Goal: Task Accomplishment & Management: Manage account settings

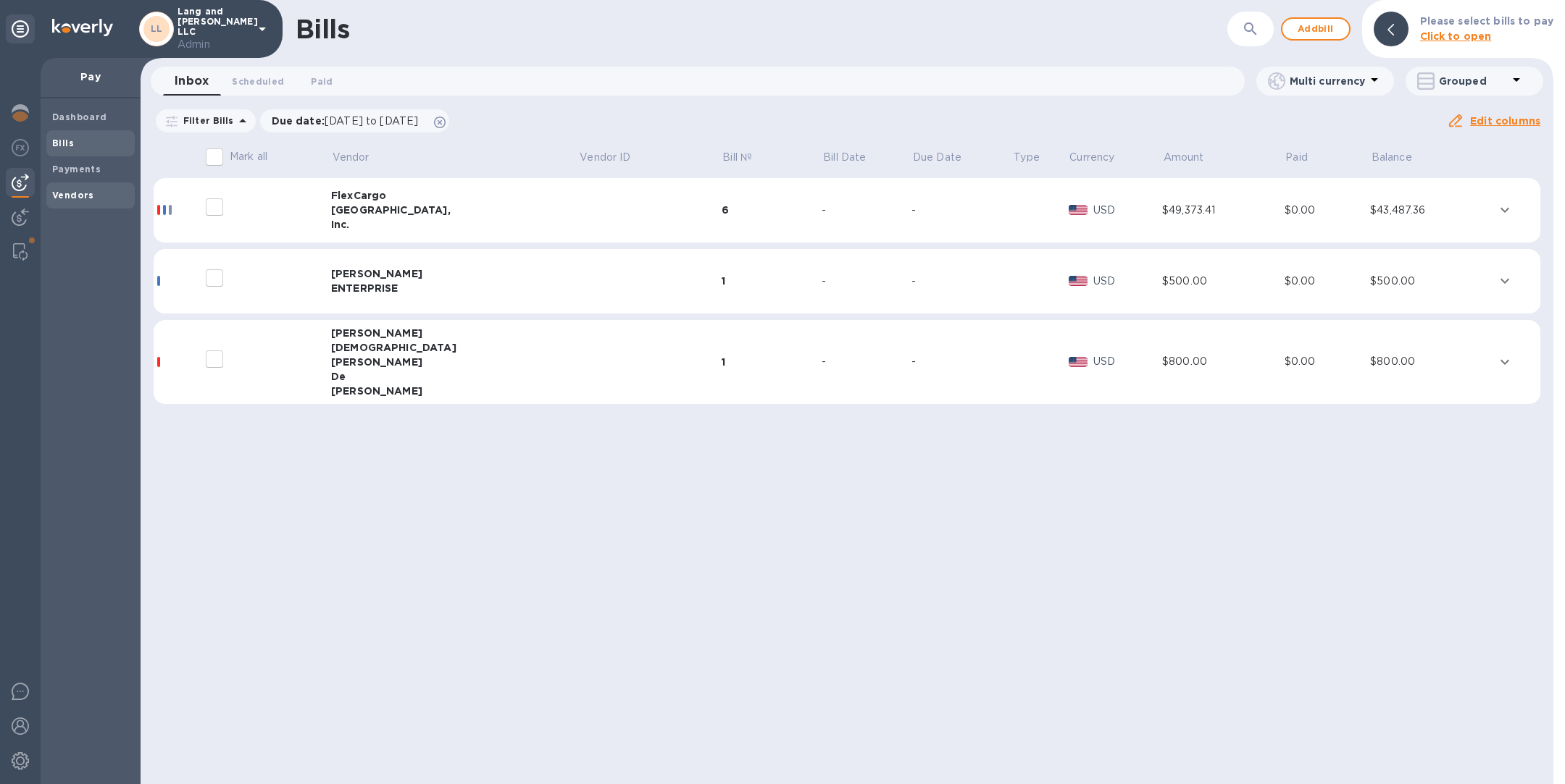
click at [88, 193] on b "Vendors" at bounding box center [73, 194] width 42 height 10
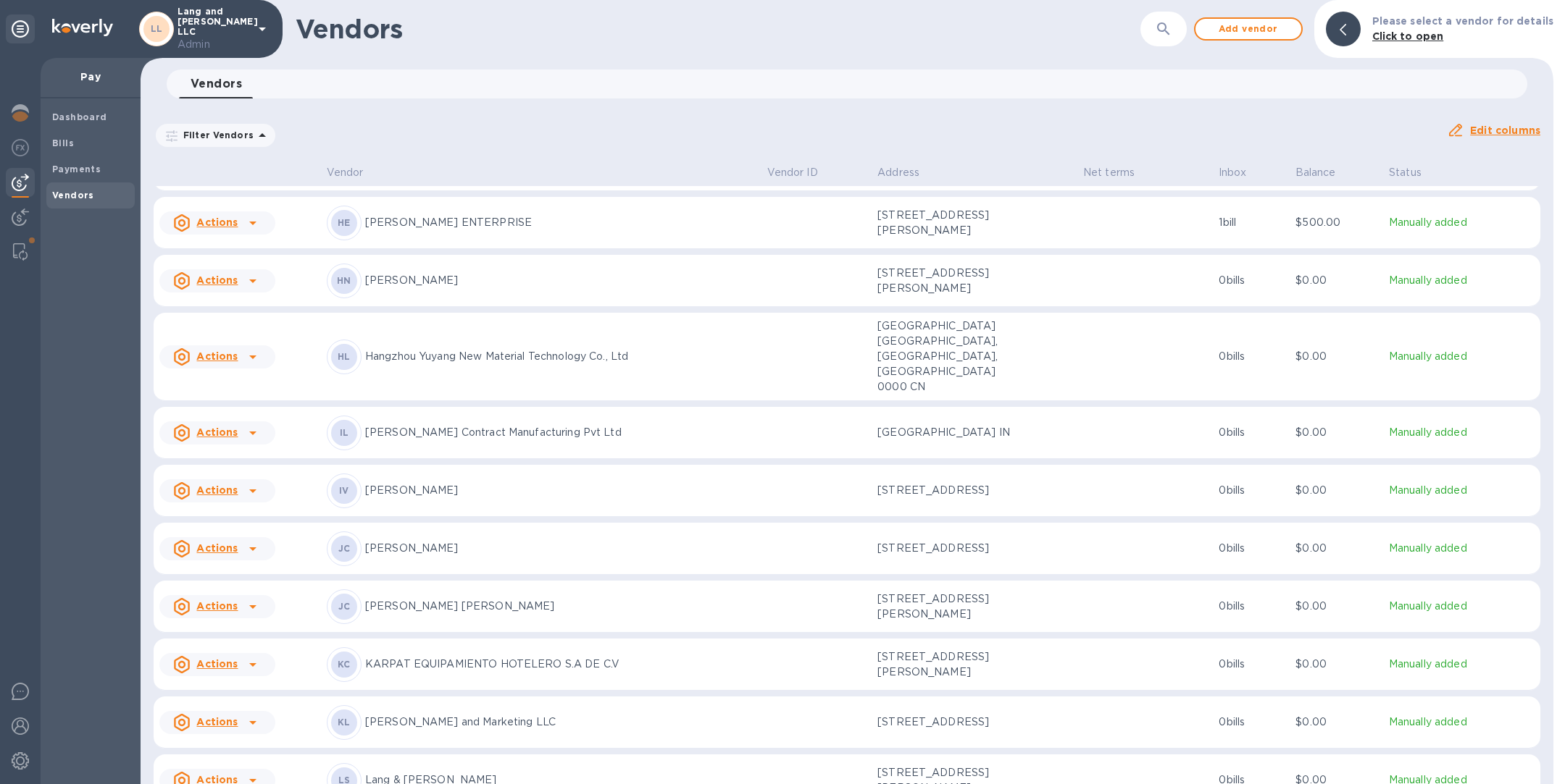
click at [496, 598] on p "[PERSON_NAME] [PERSON_NAME]" at bounding box center [560, 606] width 390 height 15
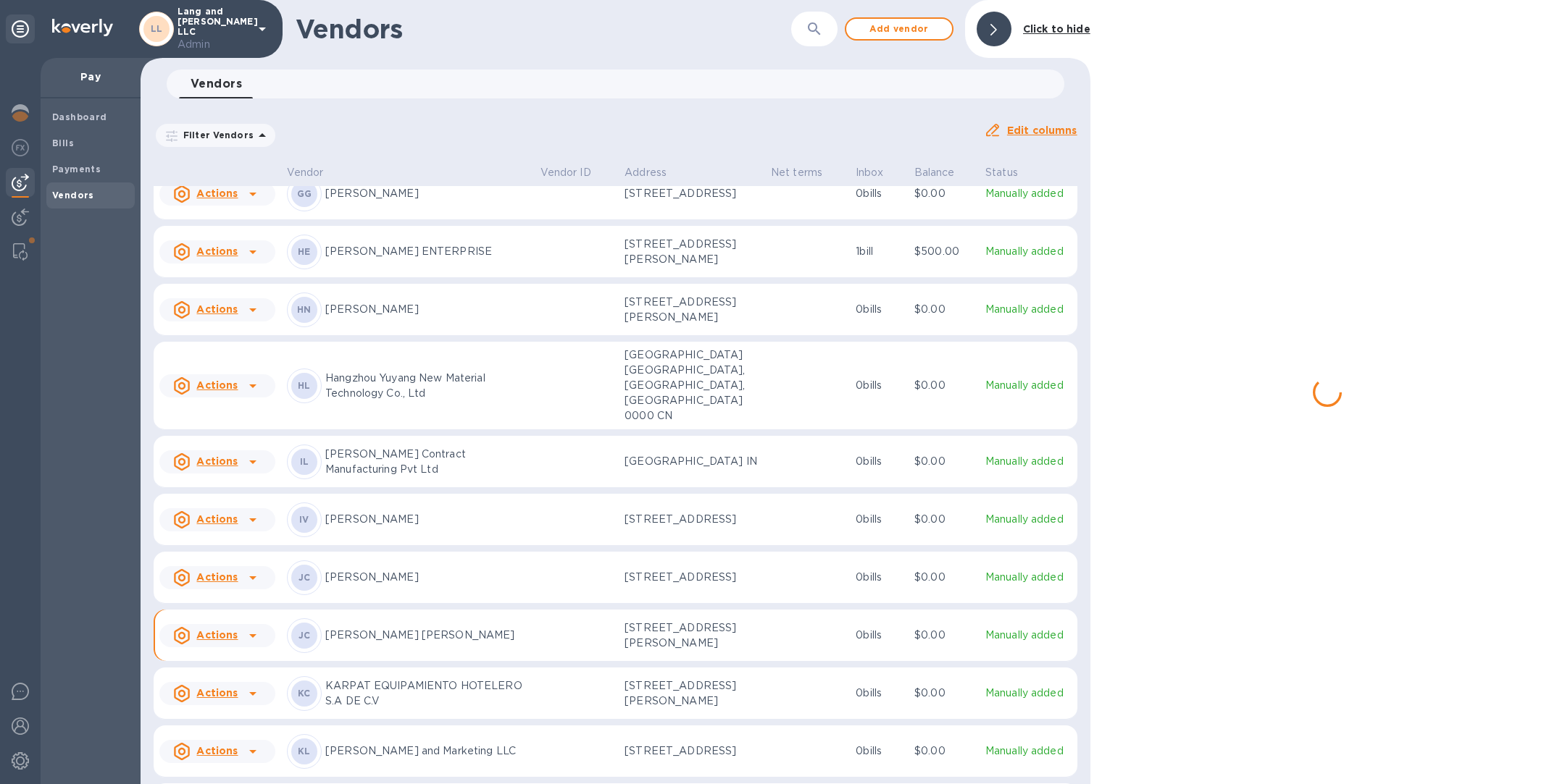
scroll to position [564, 0]
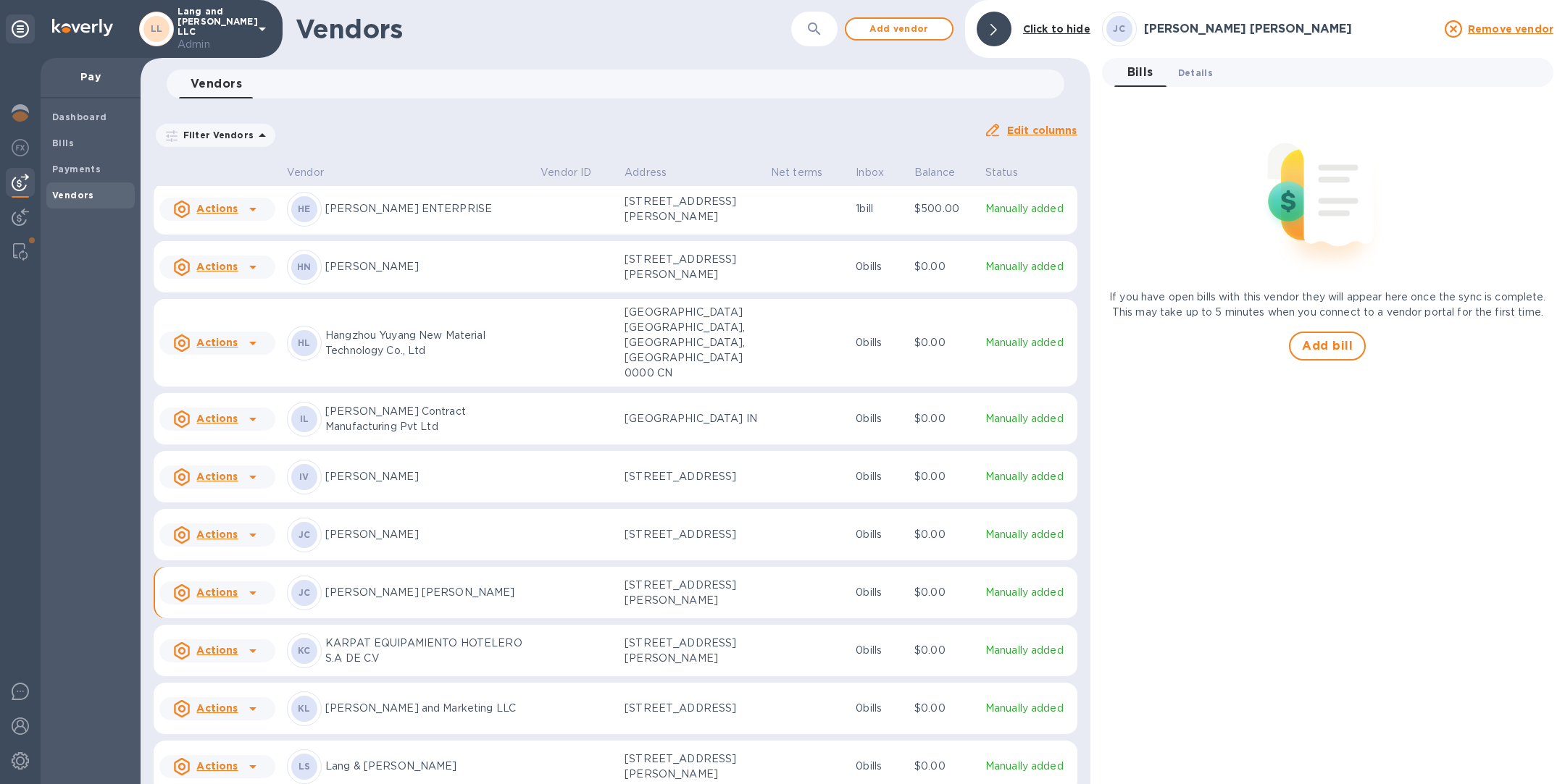
click at [1194, 74] on span "Details 0" at bounding box center [1195, 73] width 35 height 15
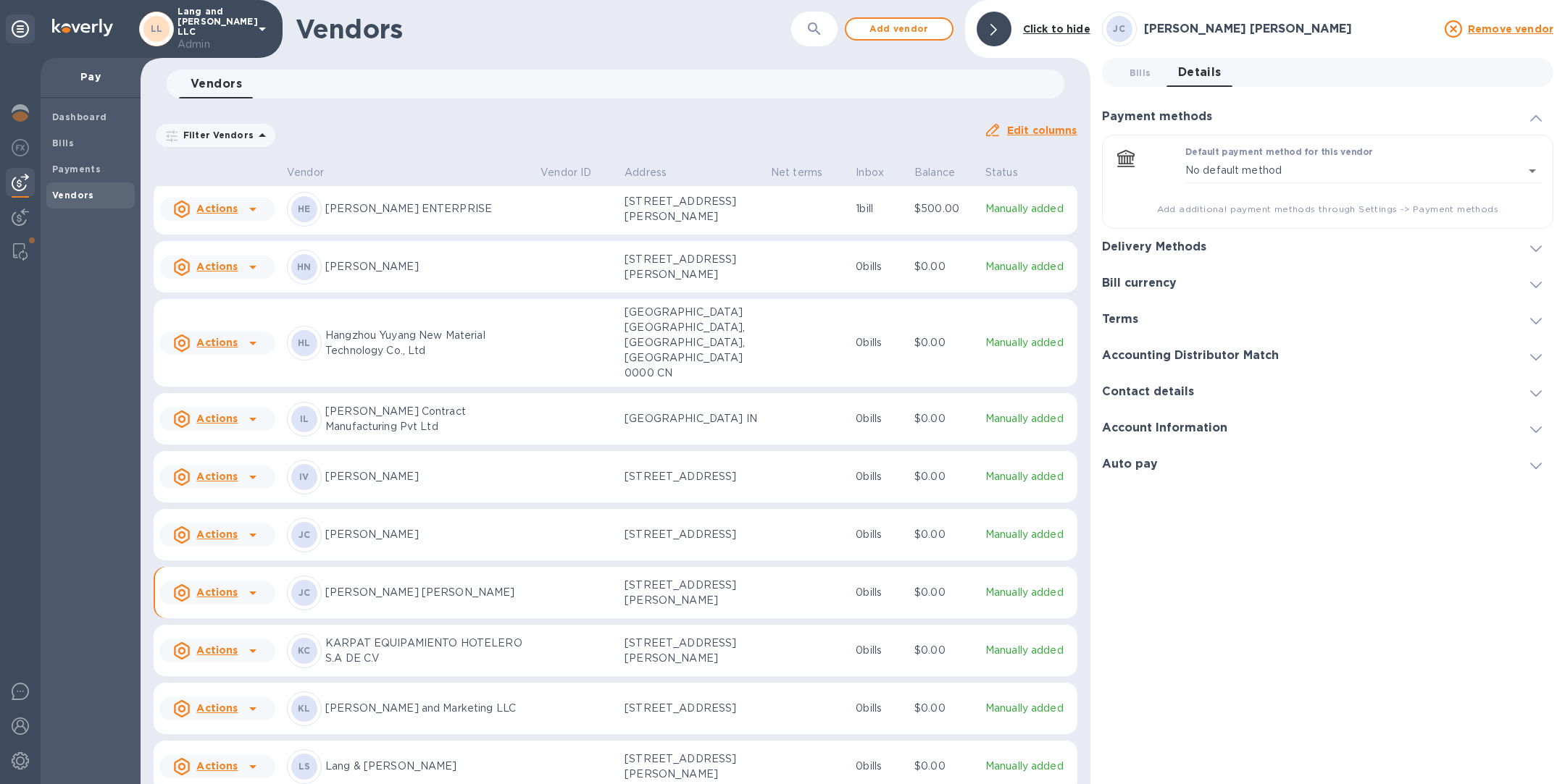
click at [1198, 247] on h3 "Delivery Methods" at bounding box center [1154, 247] width 104 height 14
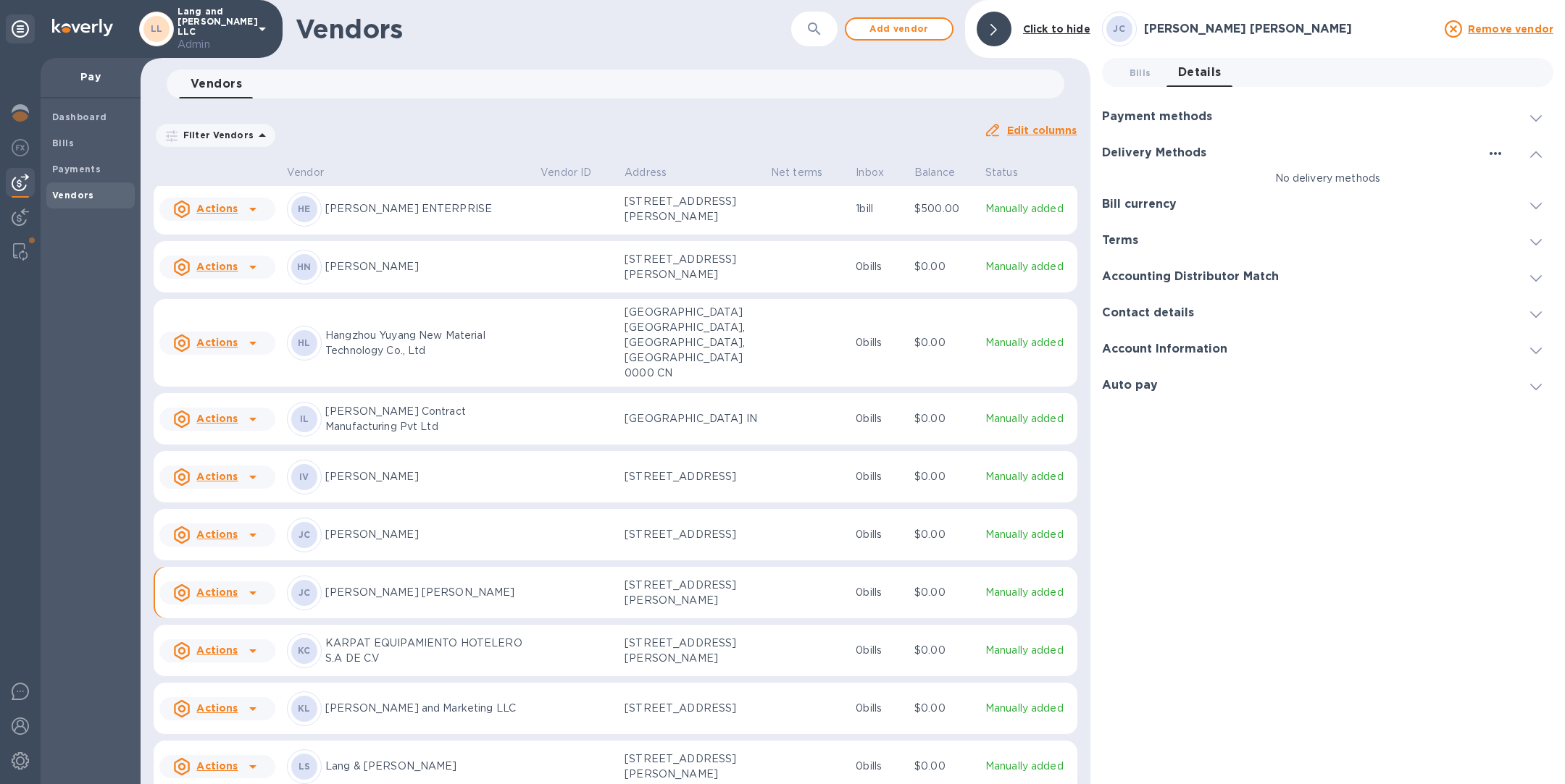
click at [1493, 150] on icon "button" at bounding box center [1495, 153] width 17 height 17
click at [1502, 194] on li "Add new" at bounding box center [1513, 182] width 82 height 46
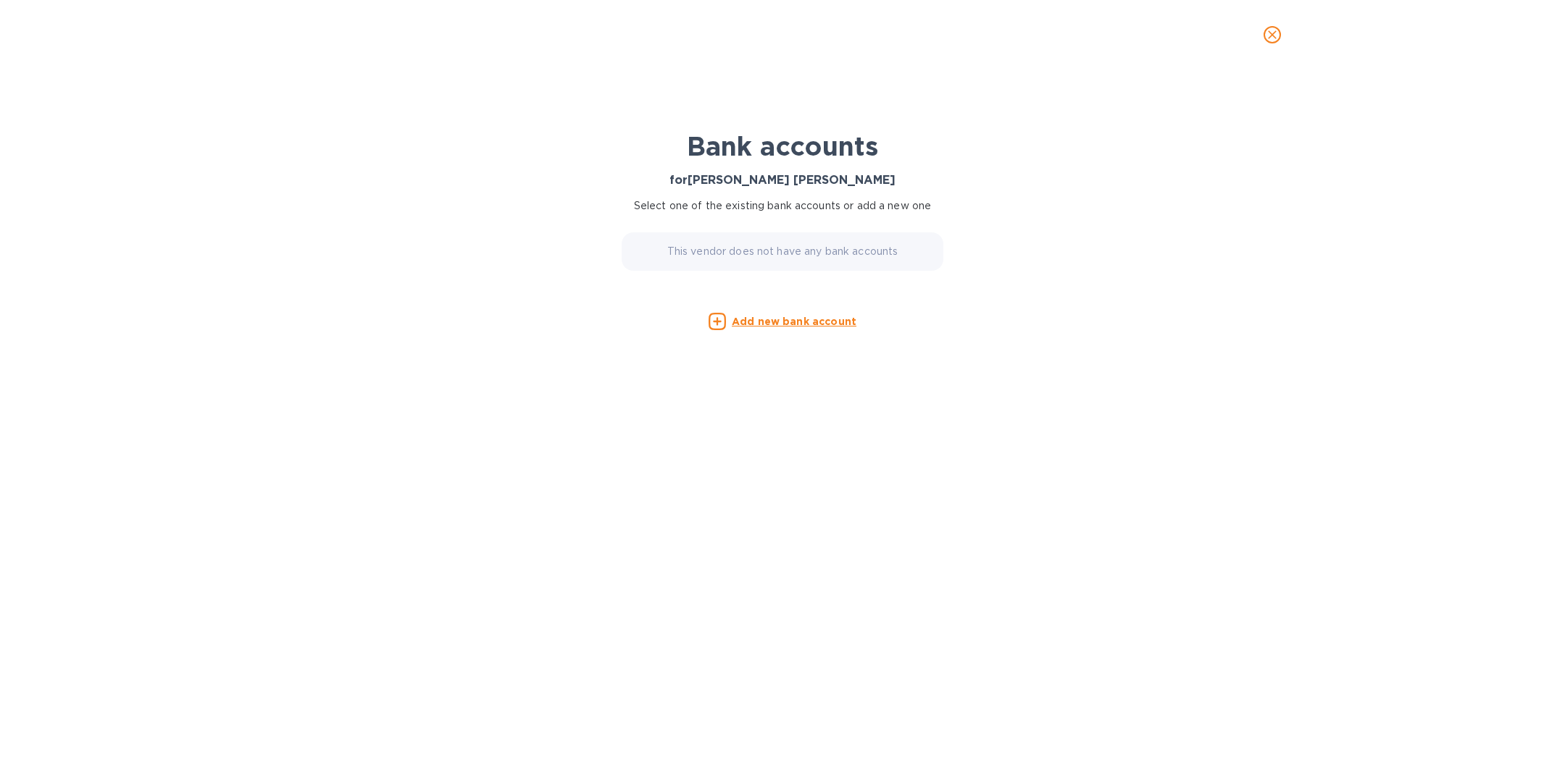
click at [784, 312] on div "Add new bank account" at bounding box center [782, 321] width 348 height 29
click at [782, 325] on u "Add new bank account" at bounding box center [794, 321] width 125 height 11
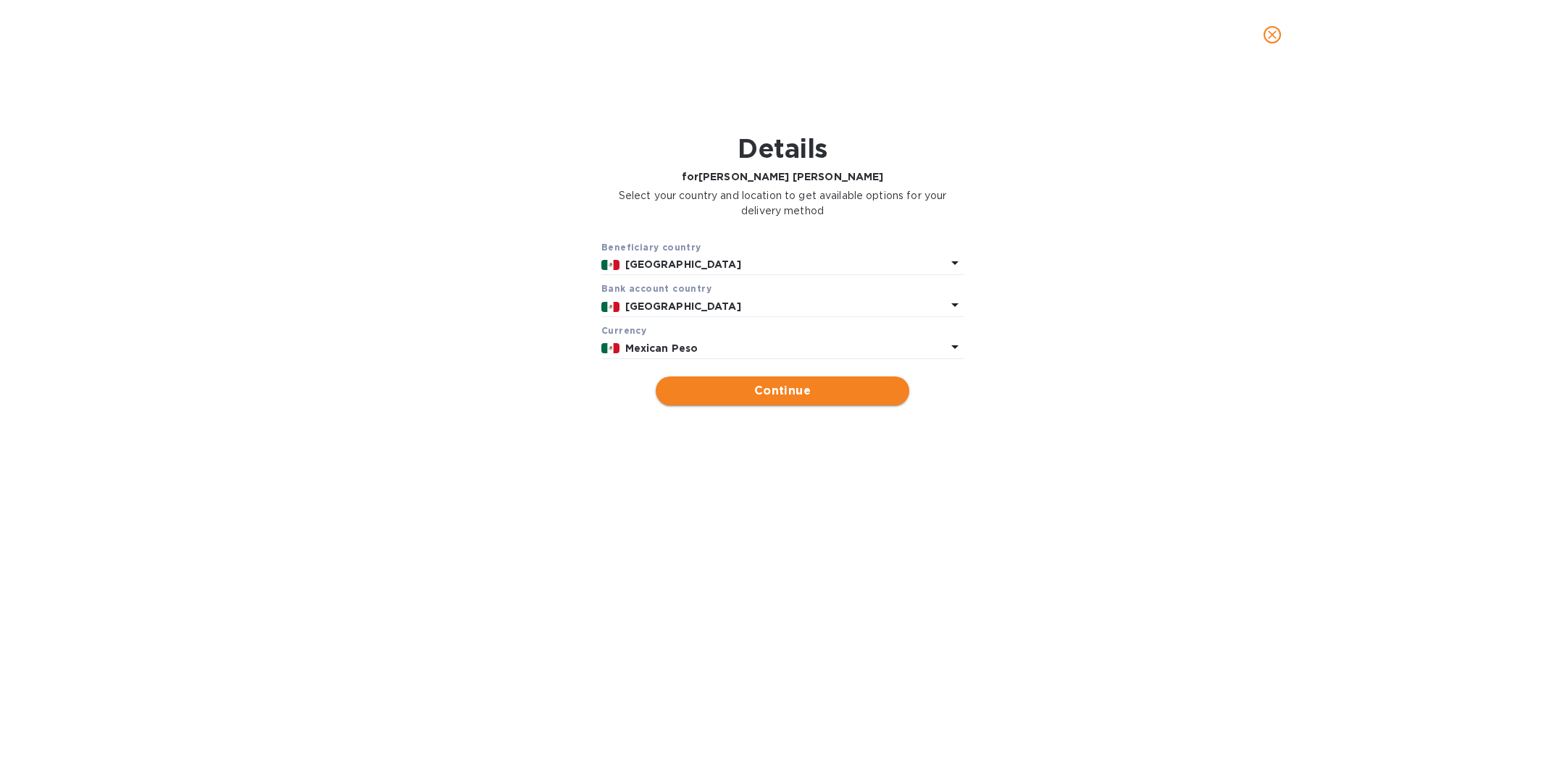
click at [725, 383] on span "Continue" at bounding box center [782, 391] width 230 height 17
type input "[PERSON_NAME] [PERSON_NAME]"
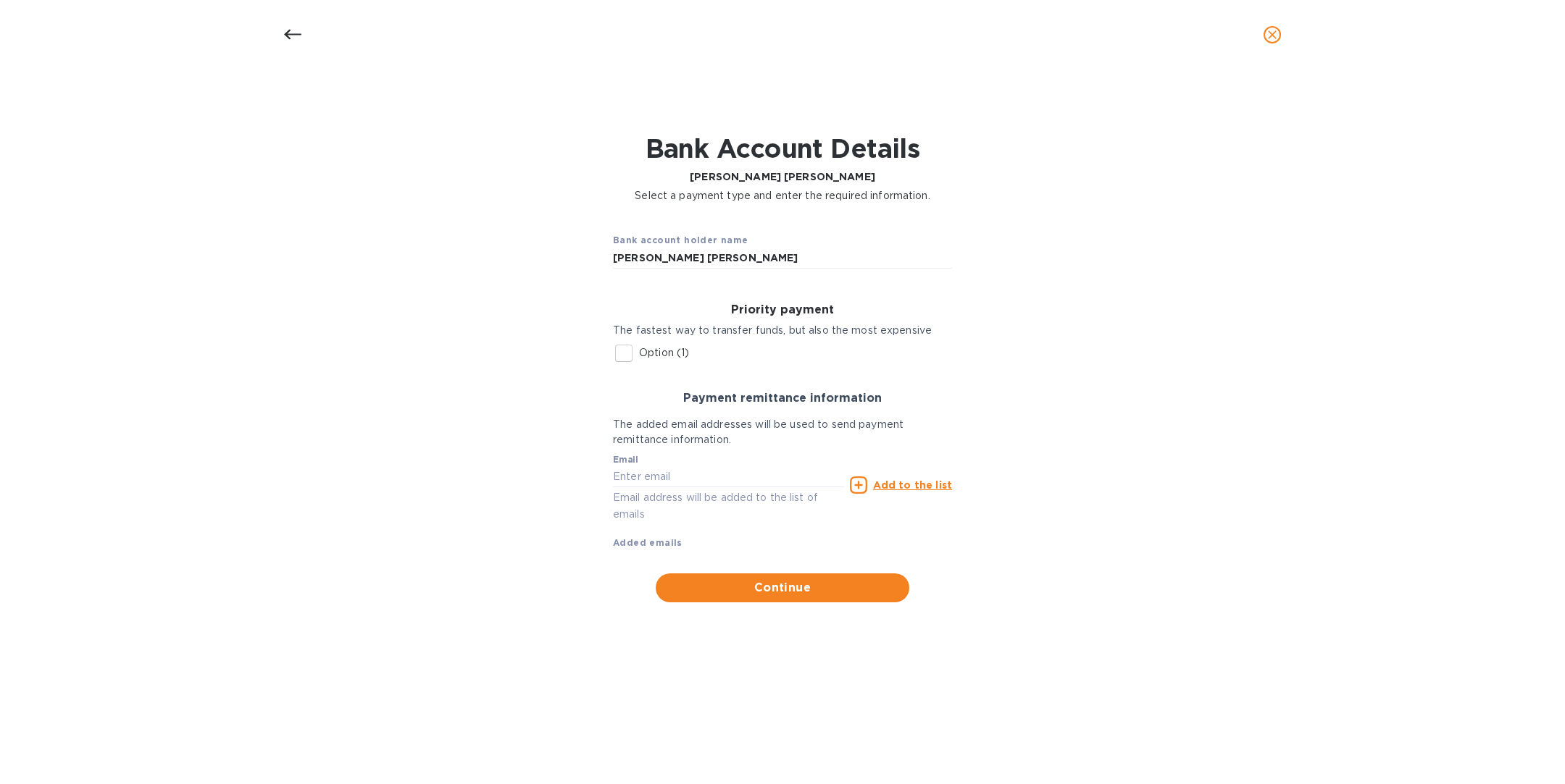
click at [621, 340] on input "Option (1)" at bounding box center [623, 353] width 30 height 30
checkbox input "true"
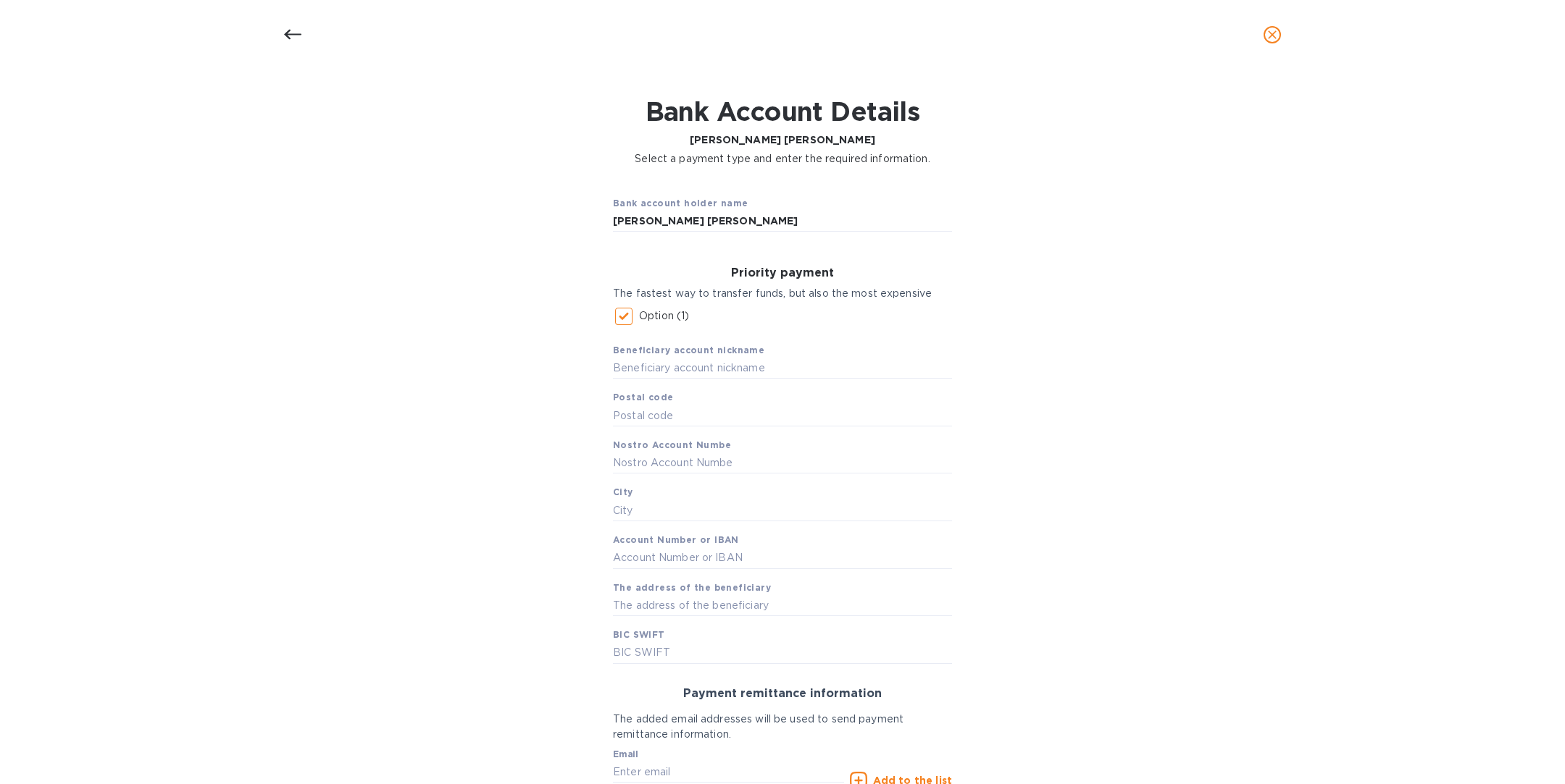
scroll to position [39, 0]
click at [296, 32] on icon at bounding box center [293, 35] width 17 height 17
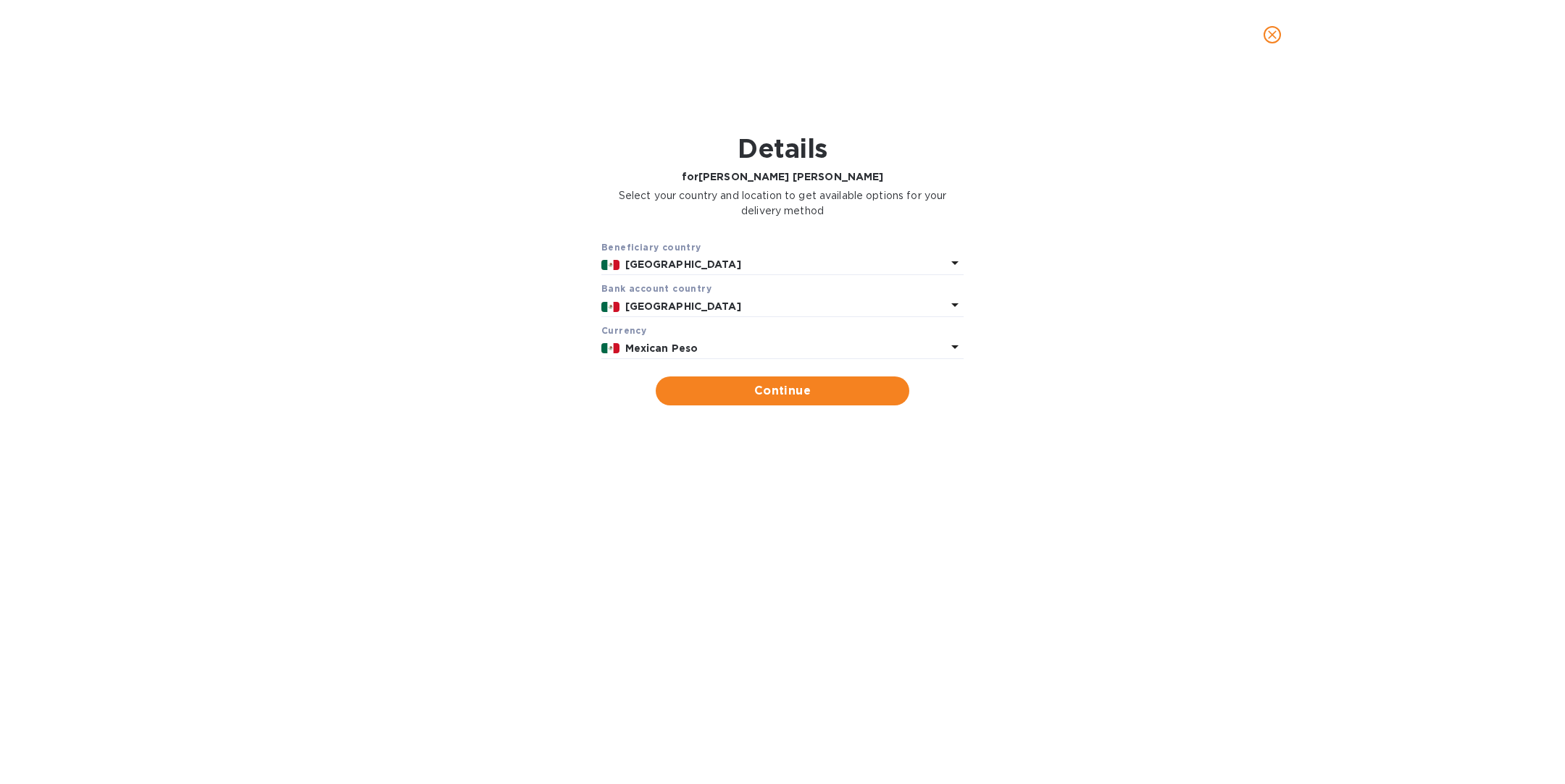
click at [695, 346] on p "Mexican Peso" at bounding box center [785, 348] width 321 height 15
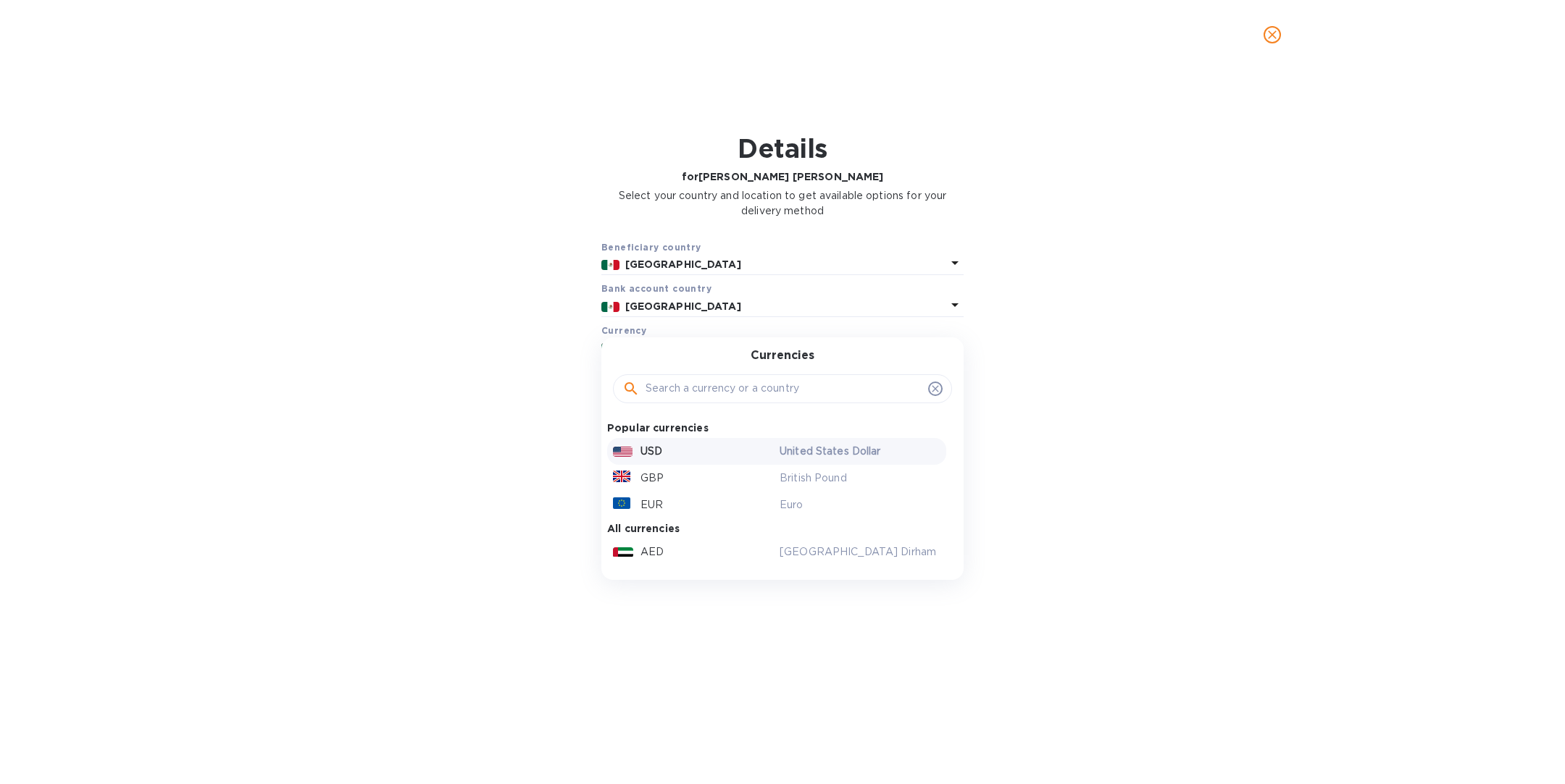
click at [693, 447] on div "USD" at bounding box center [693, 452] width 167 height 21
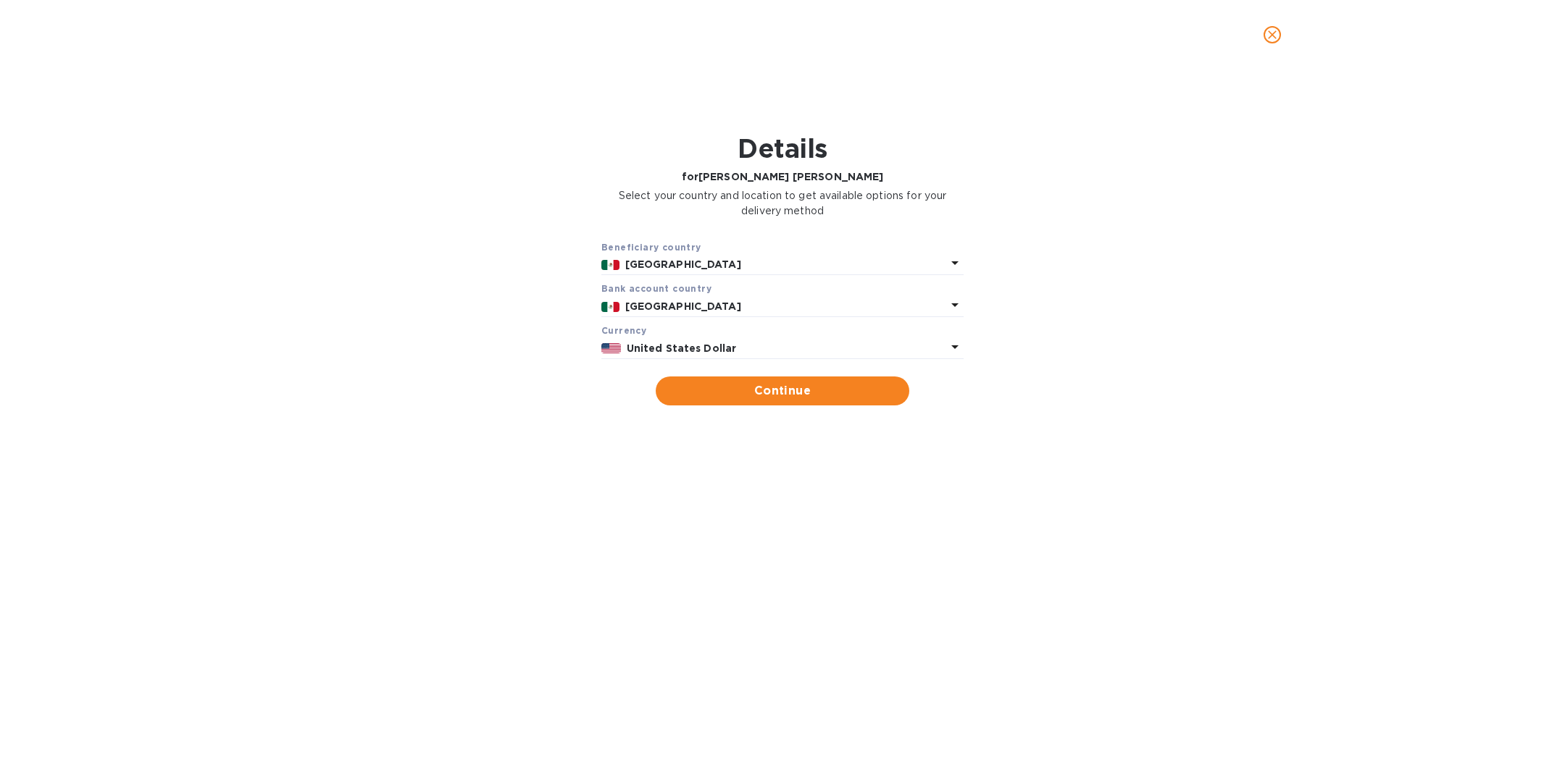
click at [727, 407] on div "Beneficiary country Mexico Bank account cоuntry [GEOGRAPHIC_DATA] Currency Unit…" at bounding box center [782, 323] width 1527 height 184
click at [732, 395] on span "Continue" at bounding box center [782, 391] width 230 height 17
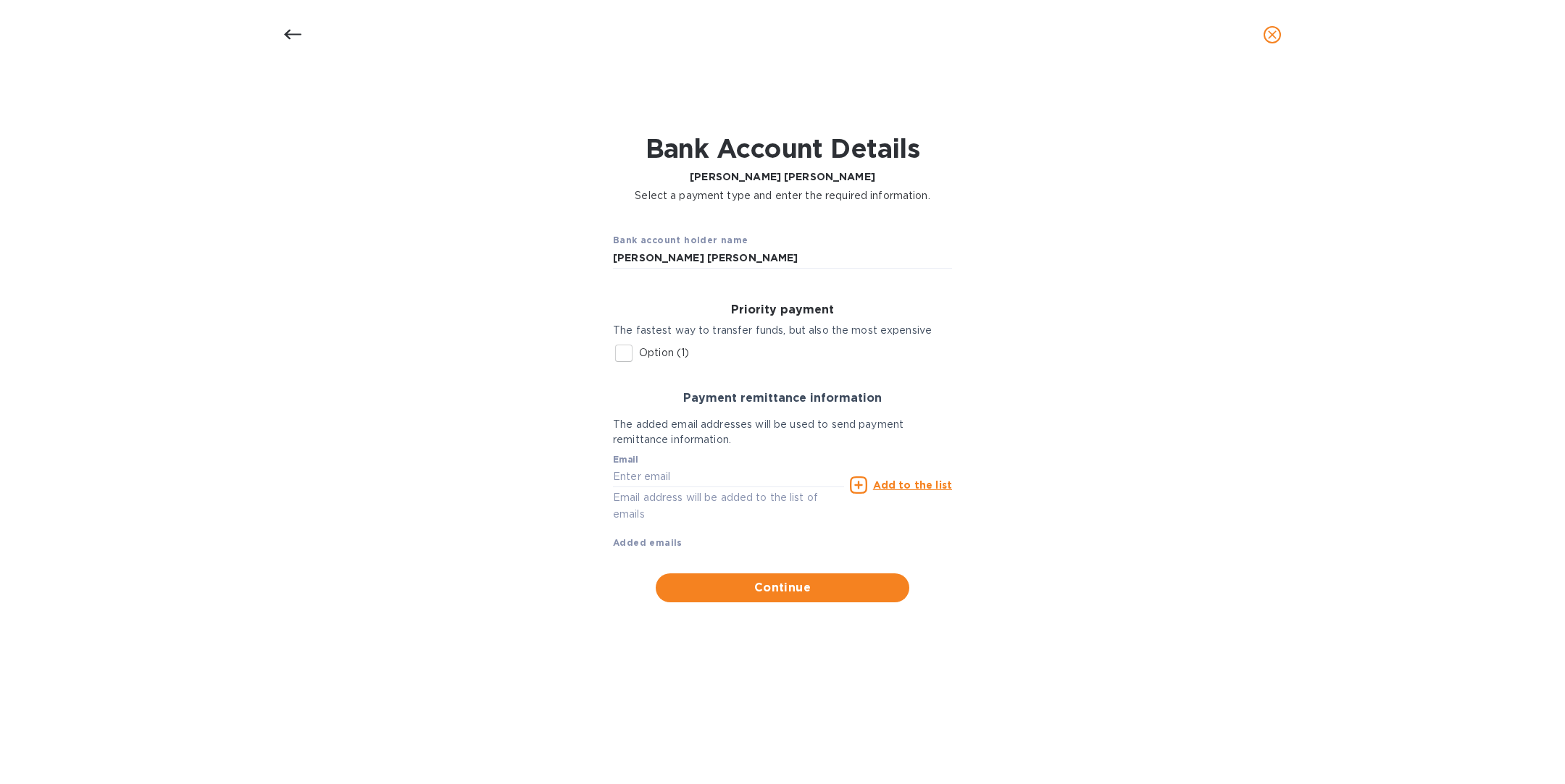
click at [622, 354] on input "Option (1)" at bounding box center [623, 353] width 30 height 30
checkbox input "true"
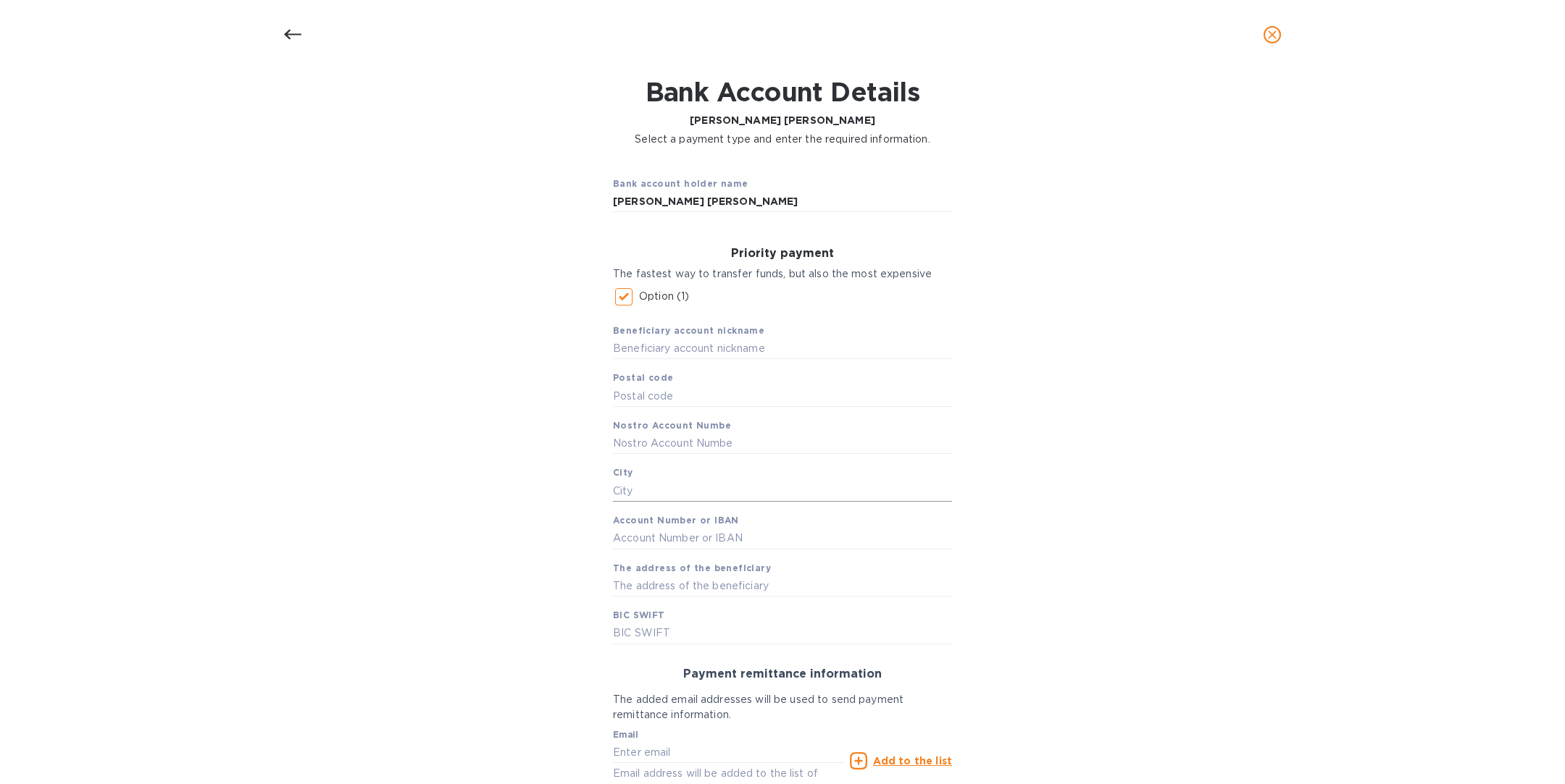
scroll to position [59, 0]
drag, startPoint x: 604, startPoint y: 417, endPoint x: 743, endPoint y: 432, distance: 139.8
click at [743, 432] on div "Priority payment The fastest way to transfer funds, but also the most expensive…" at bounding box center [782, 442] width 362 height 419
copy div "Nostro Account Numbe"
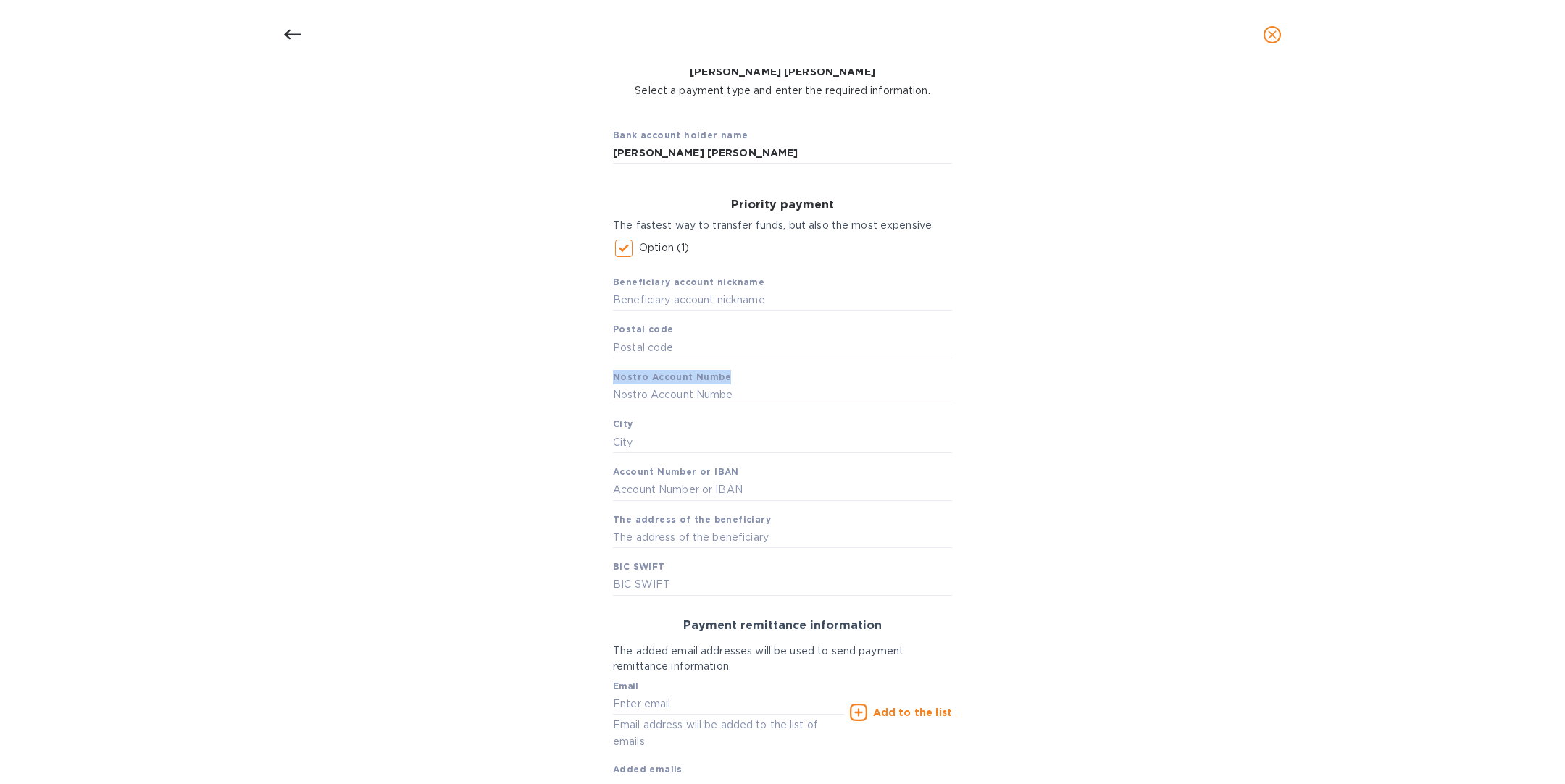
scroll to position [0, 0]
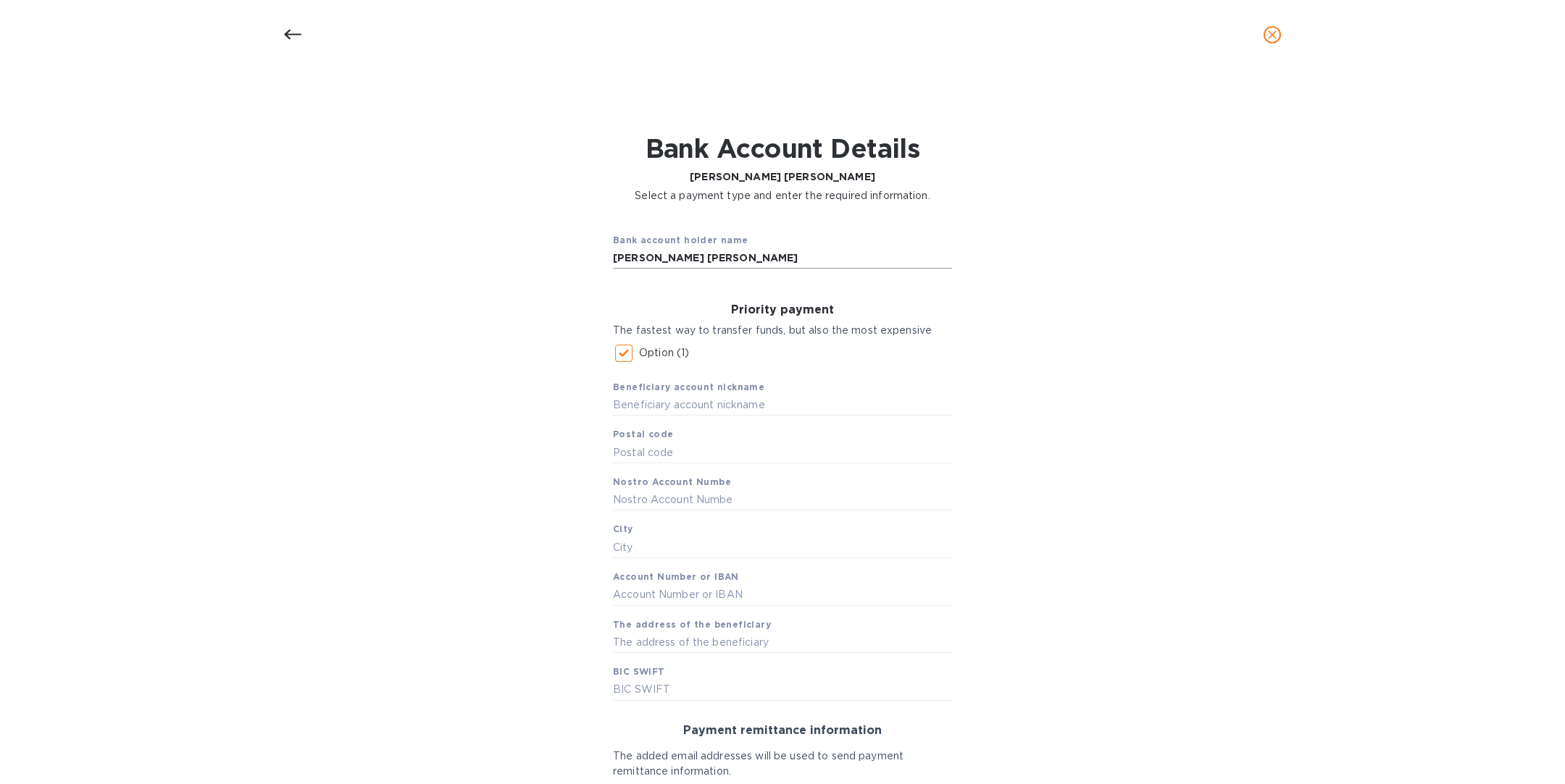
click at [610, 261] on div "Bank account holder name [PERSON_NAME] [PERSON_NAME]" at bounding box center [782, 250] width 362 height 60
click at [665, 506] on input "text" at bounding box center [782, 500] width 339 height 22
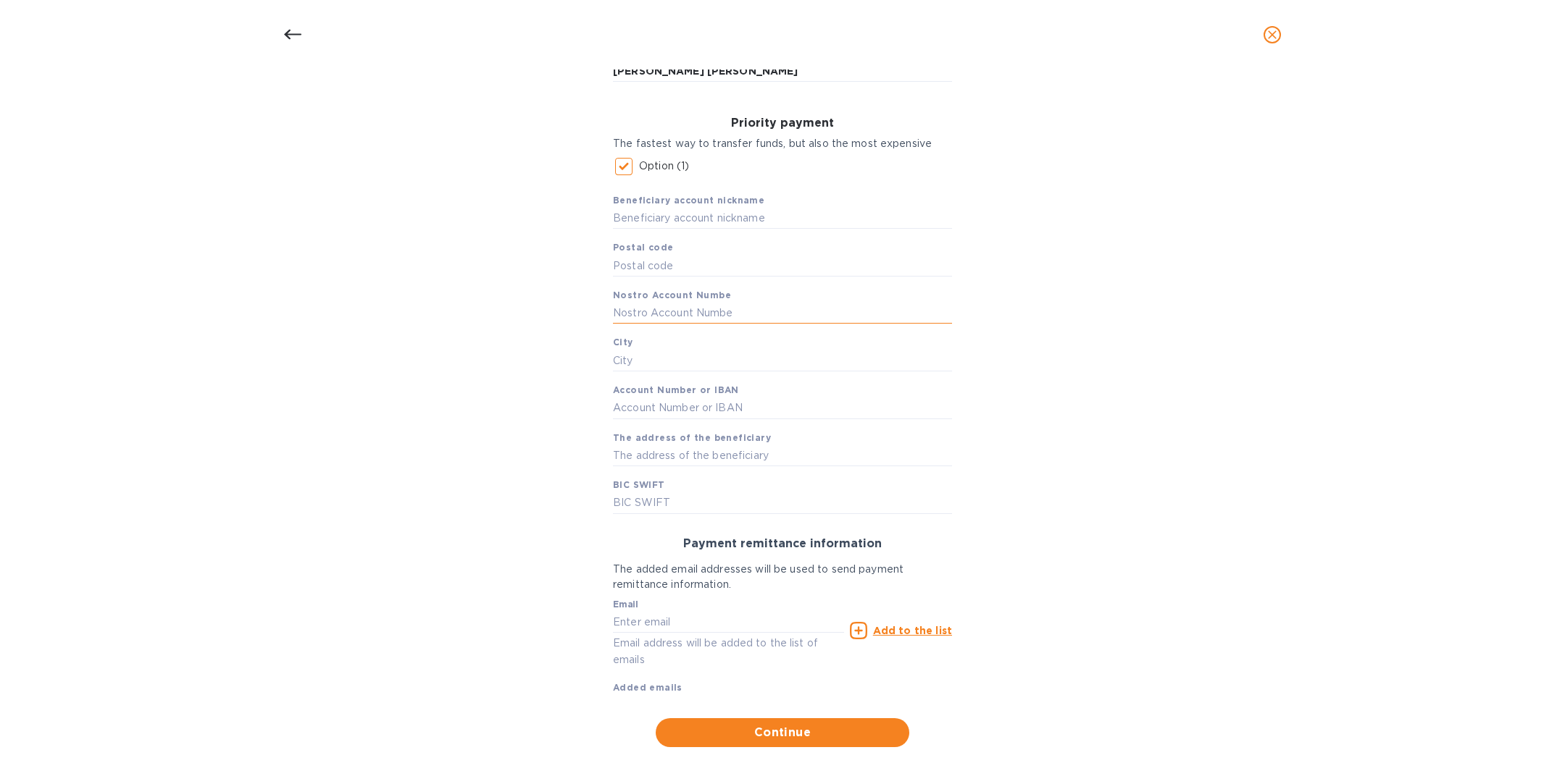
scroll to position [195, 0]
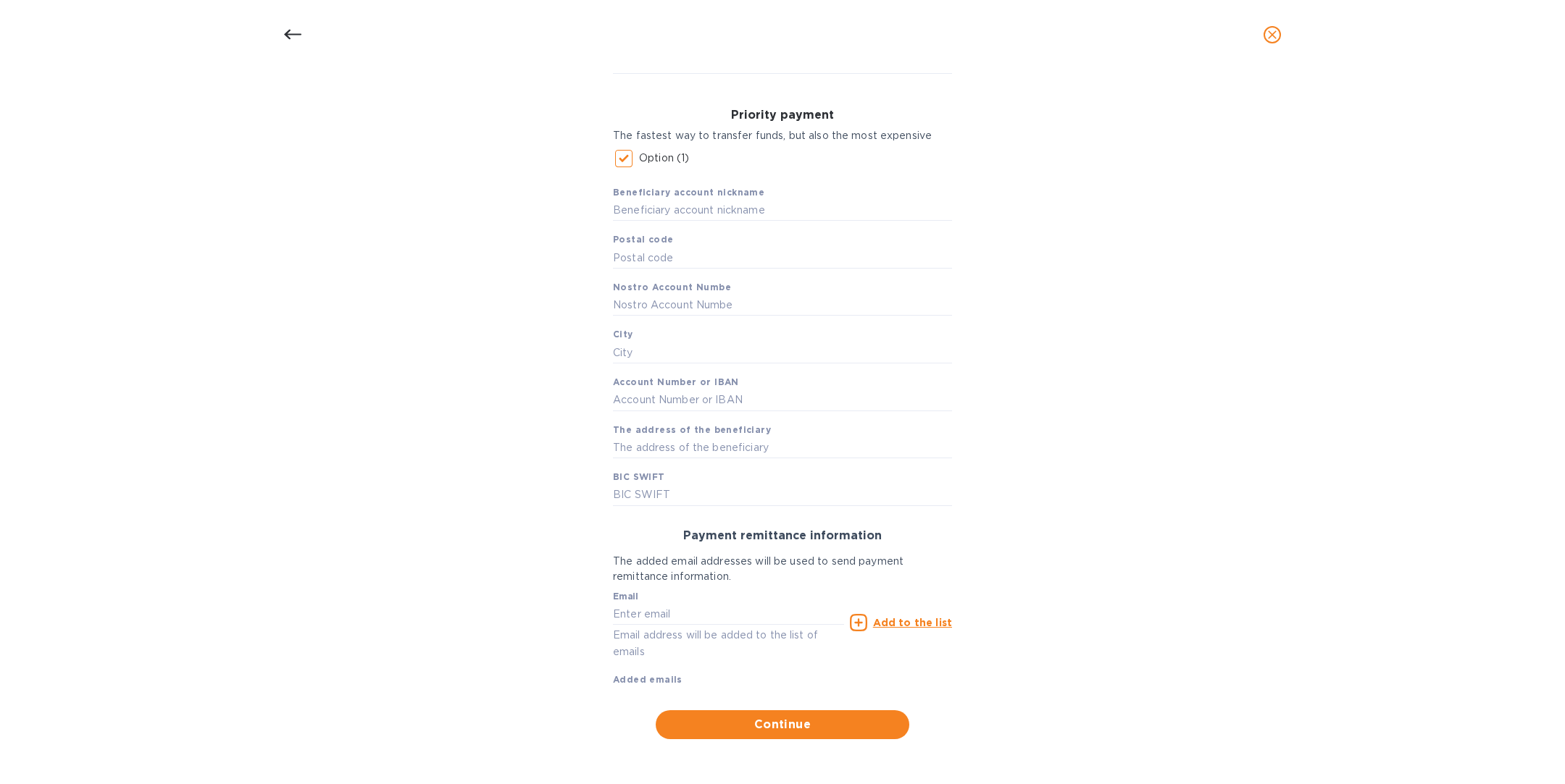
click at [300, 35] on icon at bounding box center [293, 35] width 17 height 17
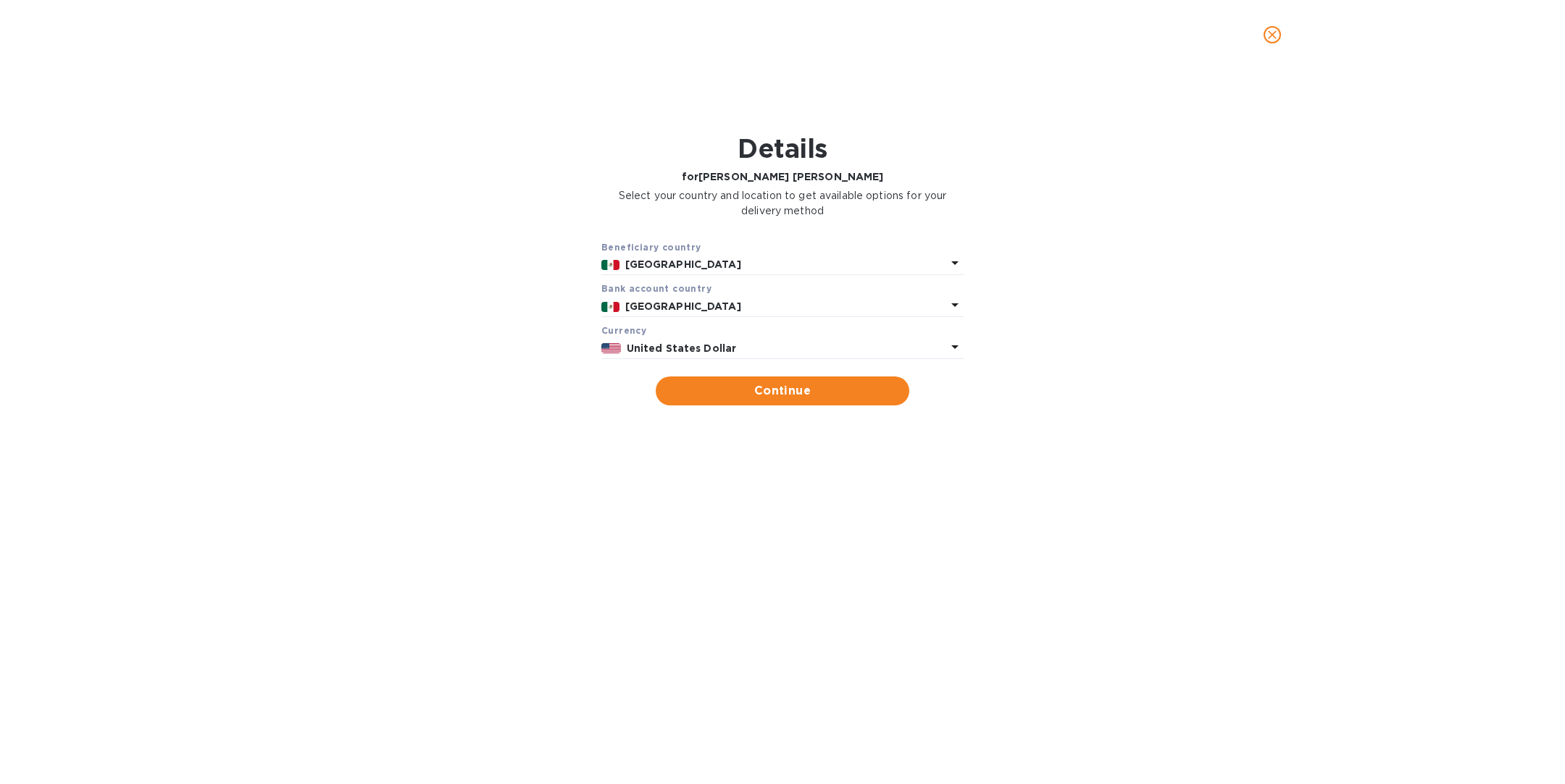
click at [1272, 28] on icon "close" at bounding box center [1271, 34] width 14 height 14
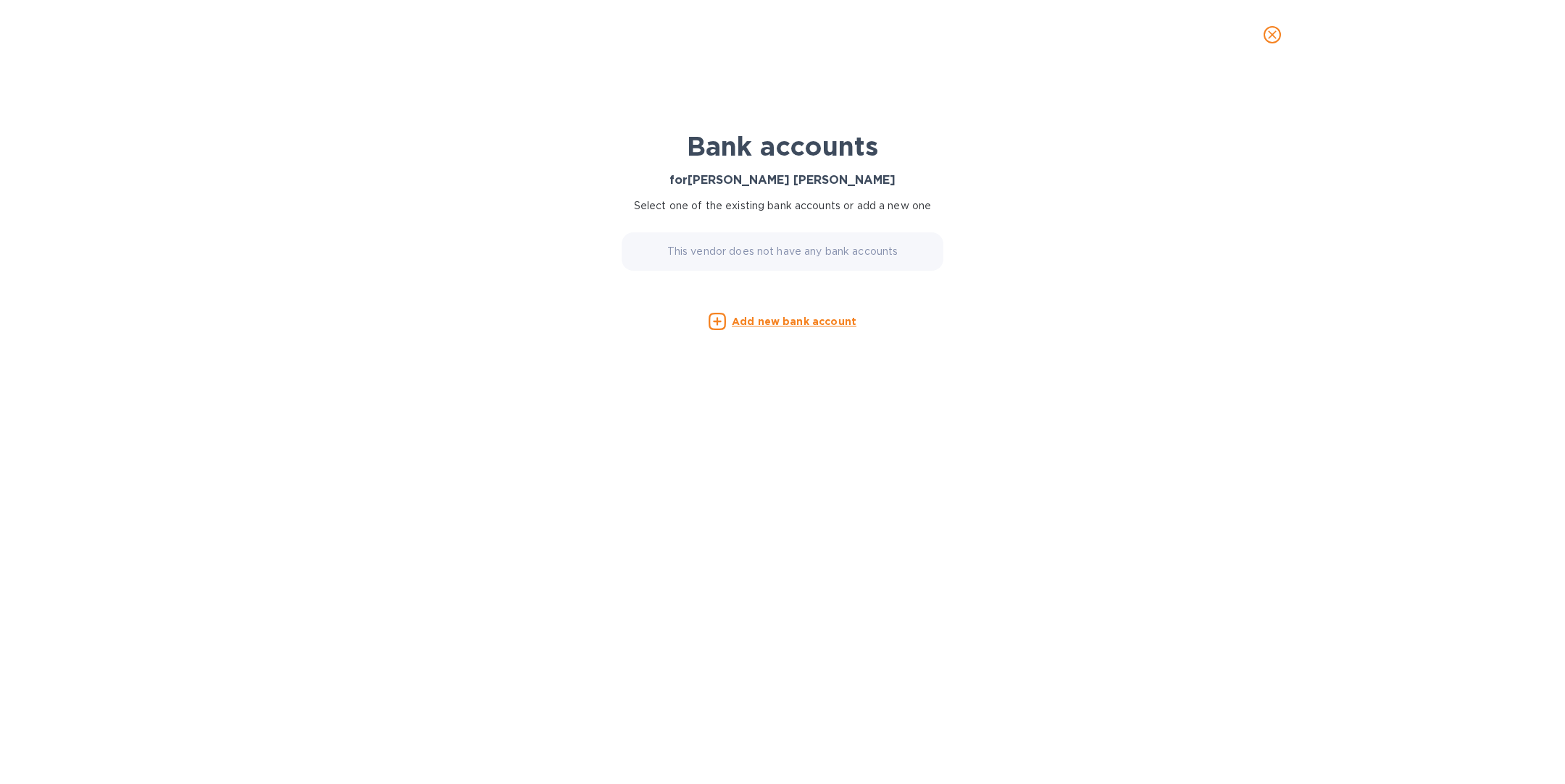
click at [1270, 33] on icon "close" at bounding box center [1271, 34] width 9 height 9
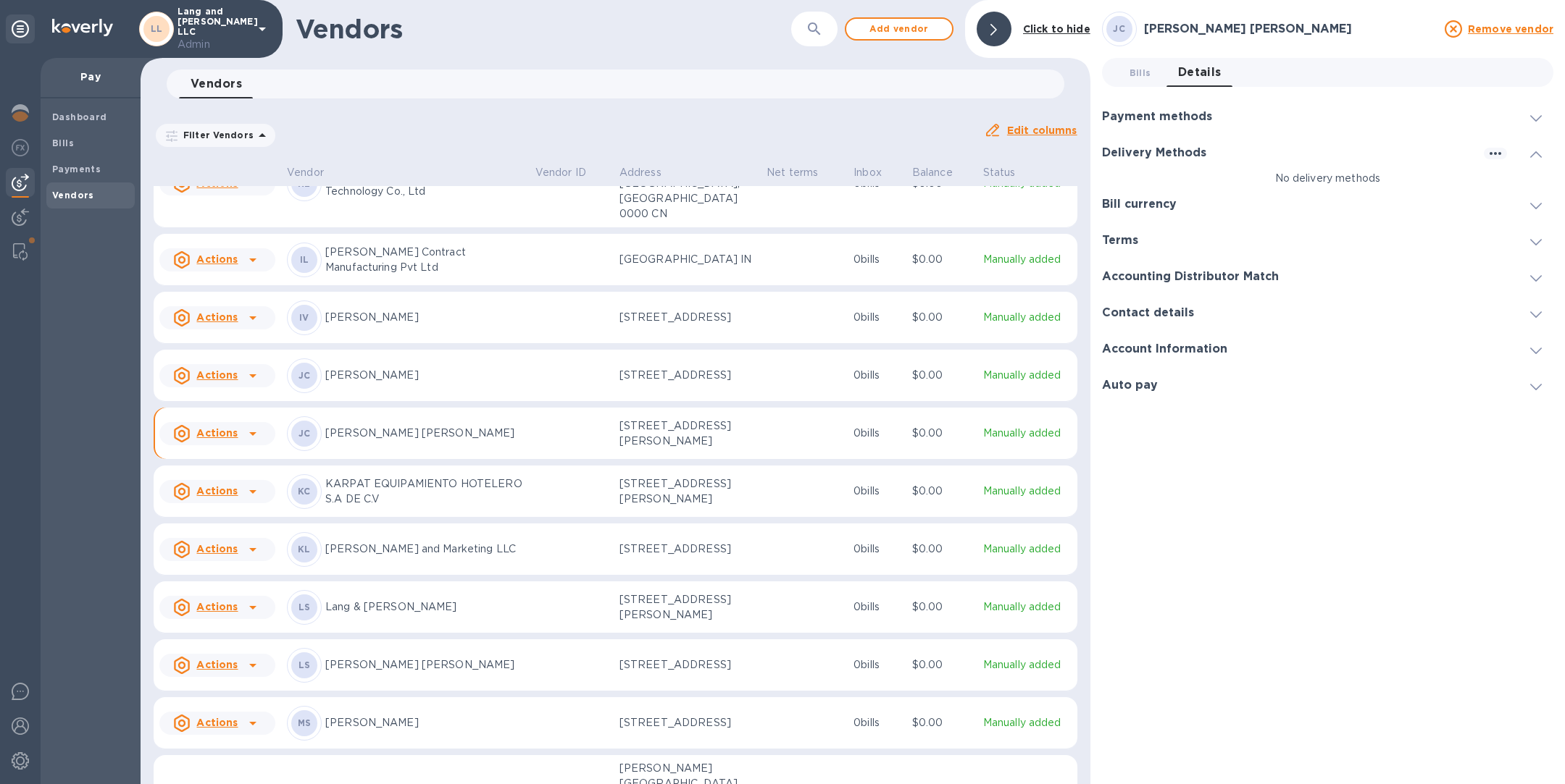
scroll to position [804, 0]
drag, startPoint x: 411, startPoint y: 518, endPoint x: 323, endPoint y: 499, distance: 90.0
click at [323, 499] on div "KC KARPAT EQUIPAMIENTO HOTELERO S.A DE C.V" at bounding box center [405, 492] width 237 height 35
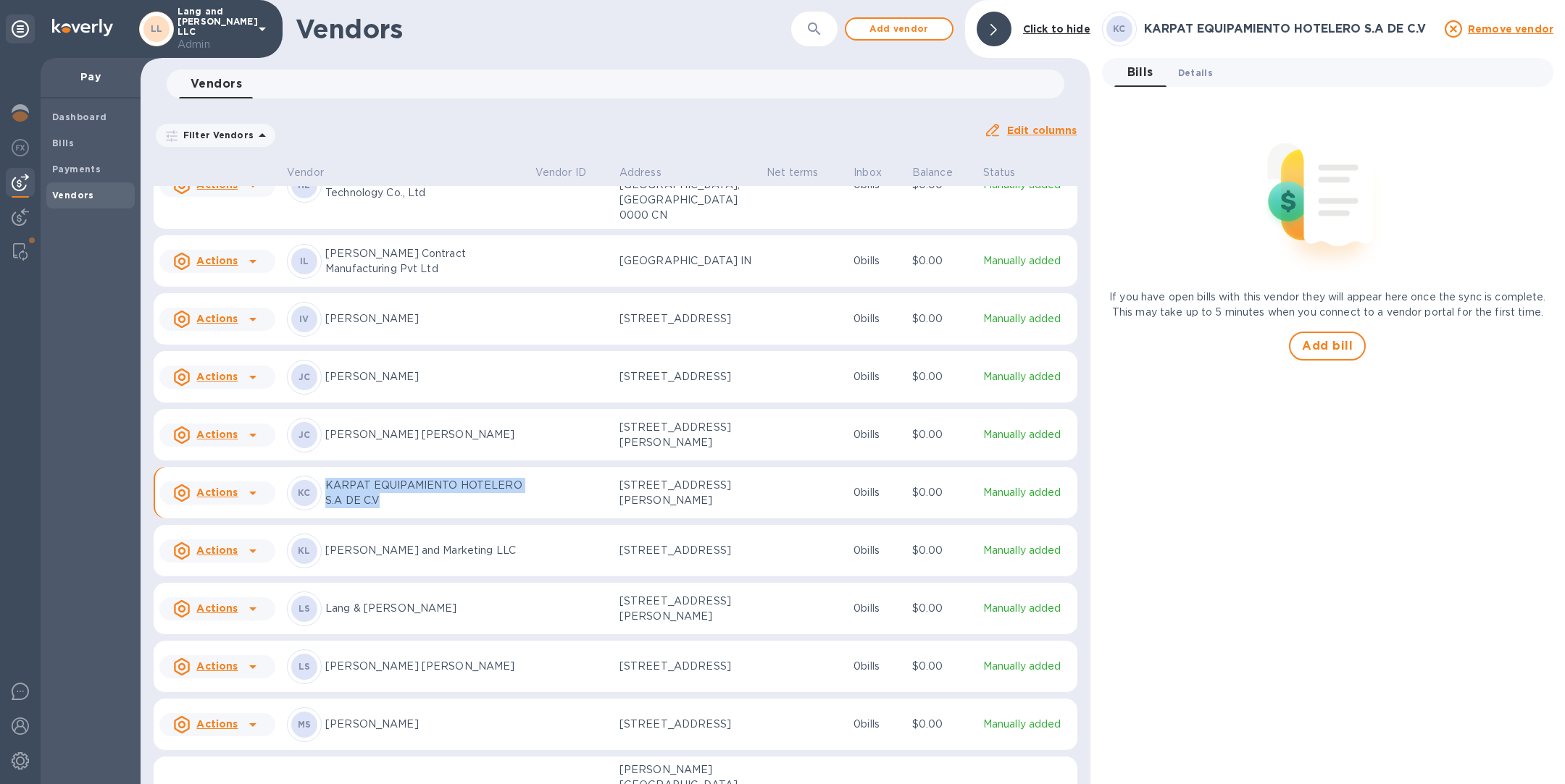
click at [1201, 68] on span "Details 0" at bounding box center [1195, 73] width 35 height 15
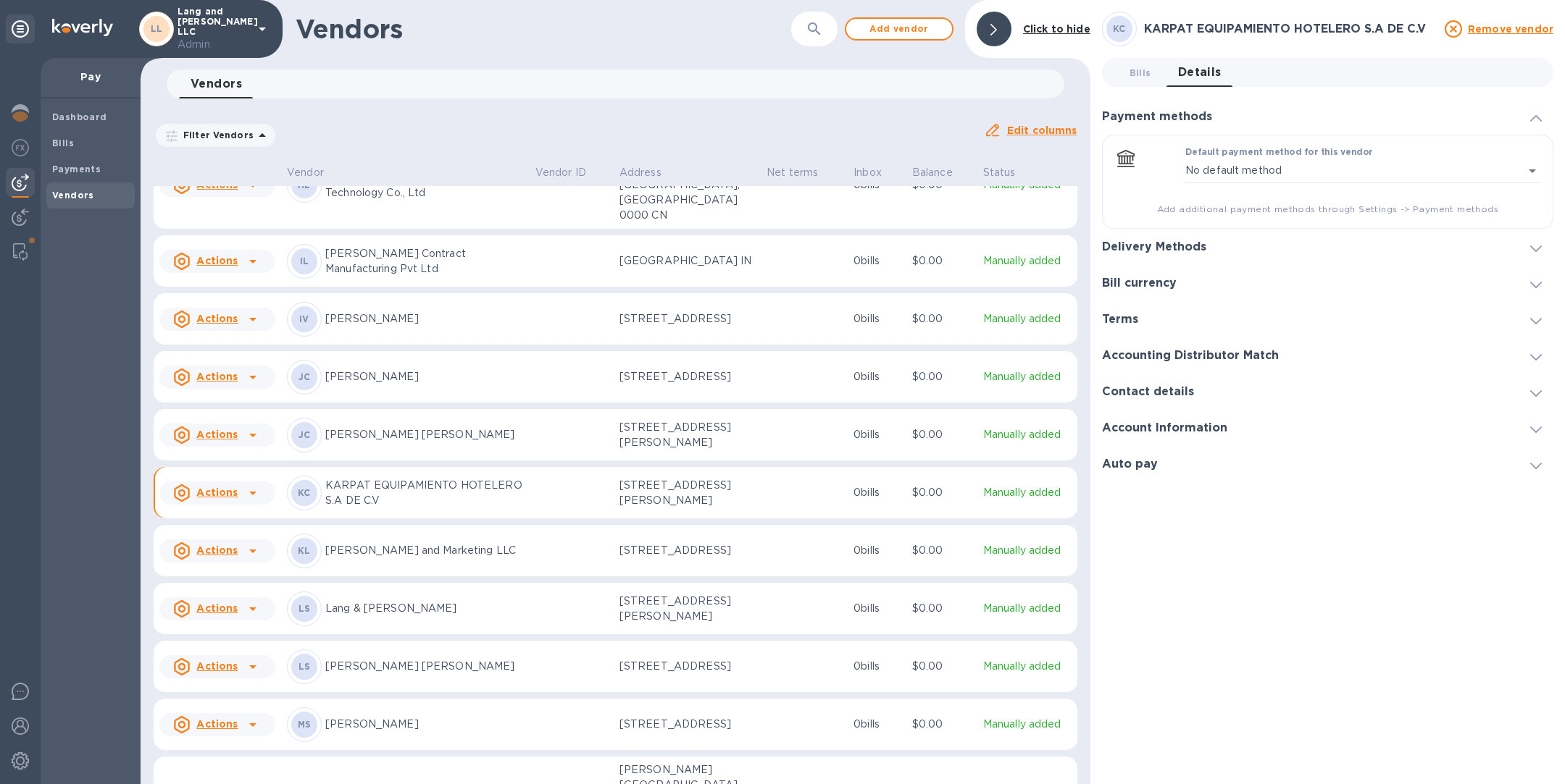
click at [1528, 243] on div at bounding box center [1536, 246] width 35 height 14
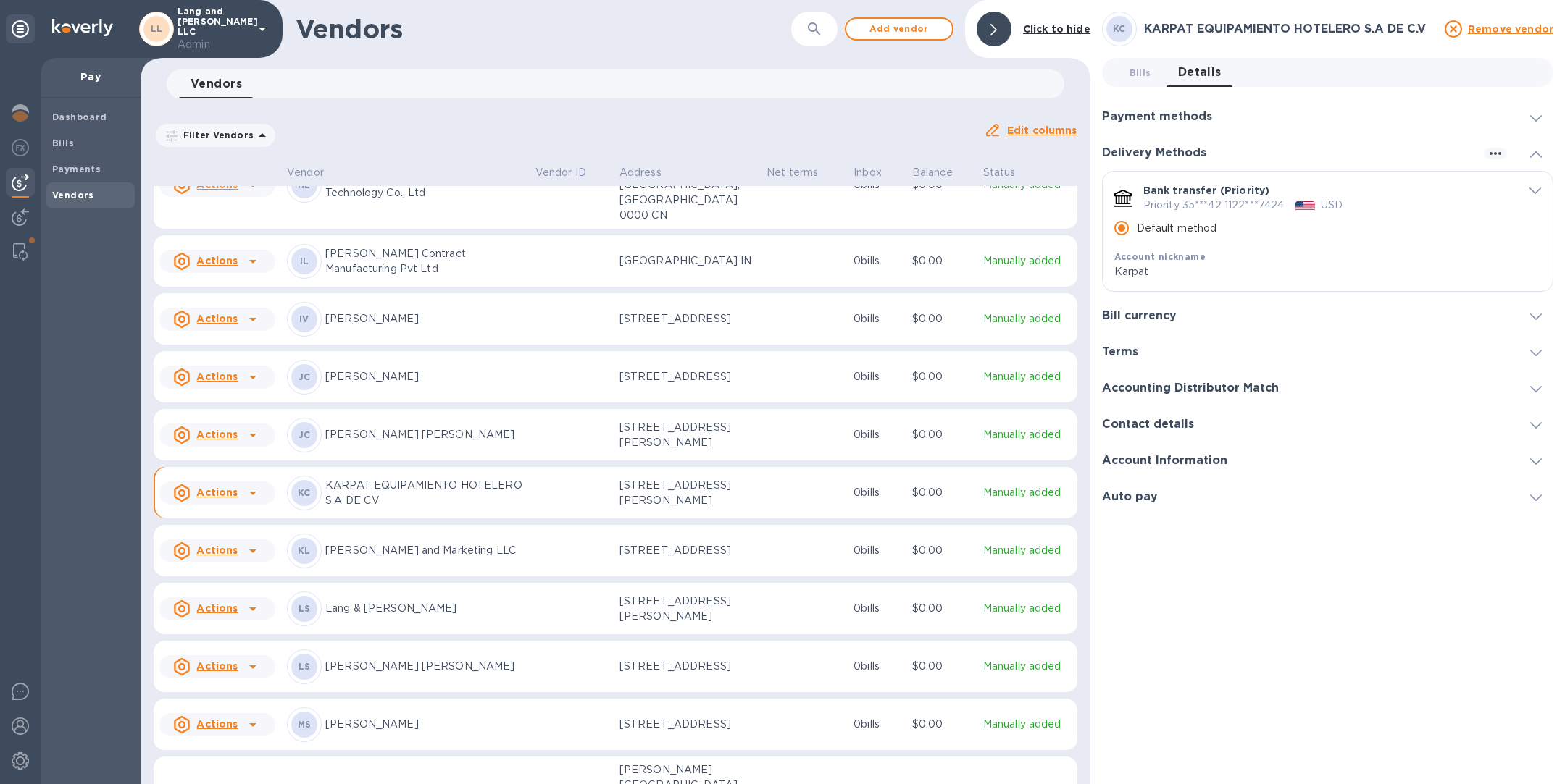
click at [1534, 192] on icon "default-method" at bounding box center [1535, 191] width 11 height 7
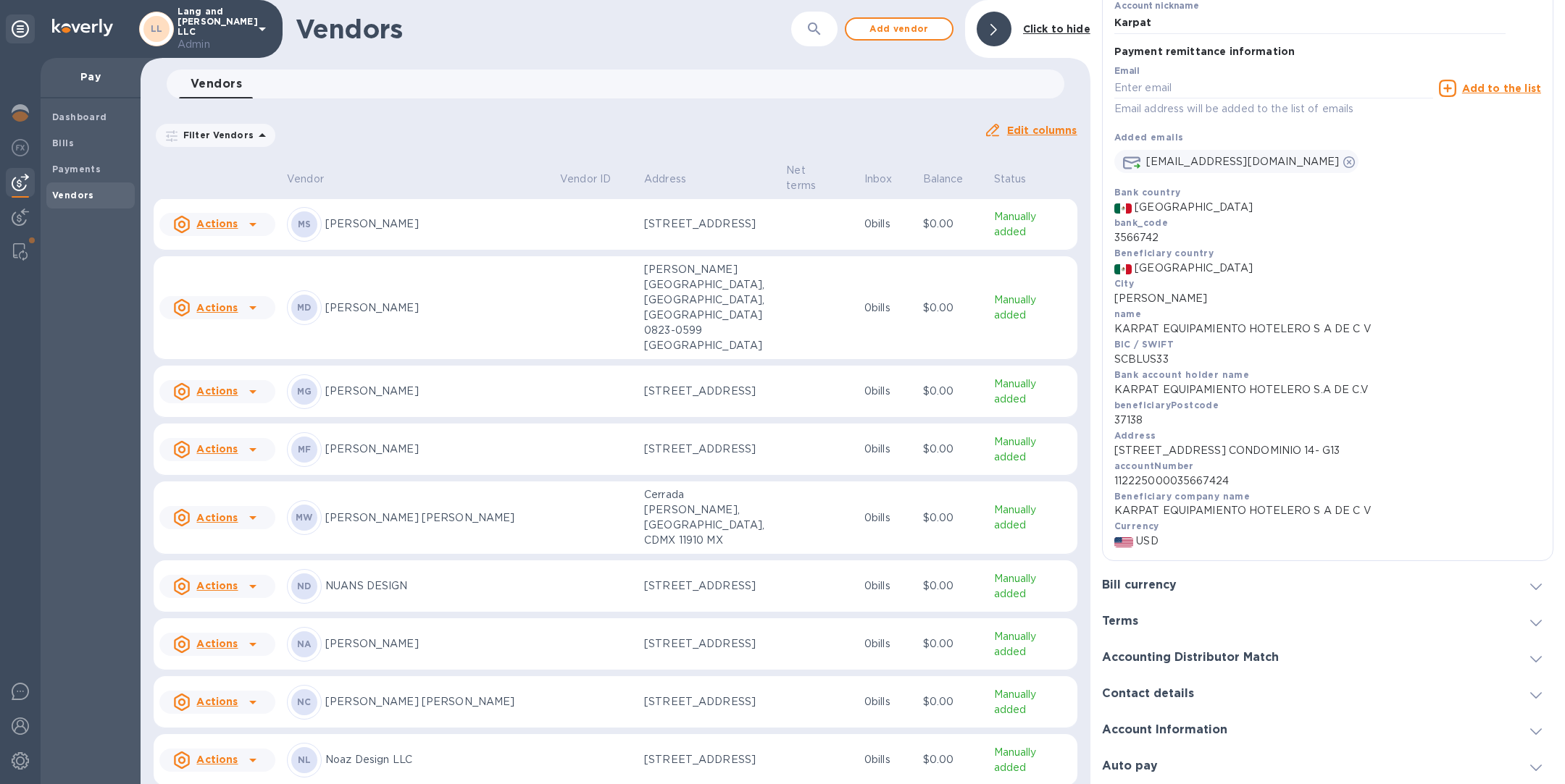
scroll to position [1453, 0]
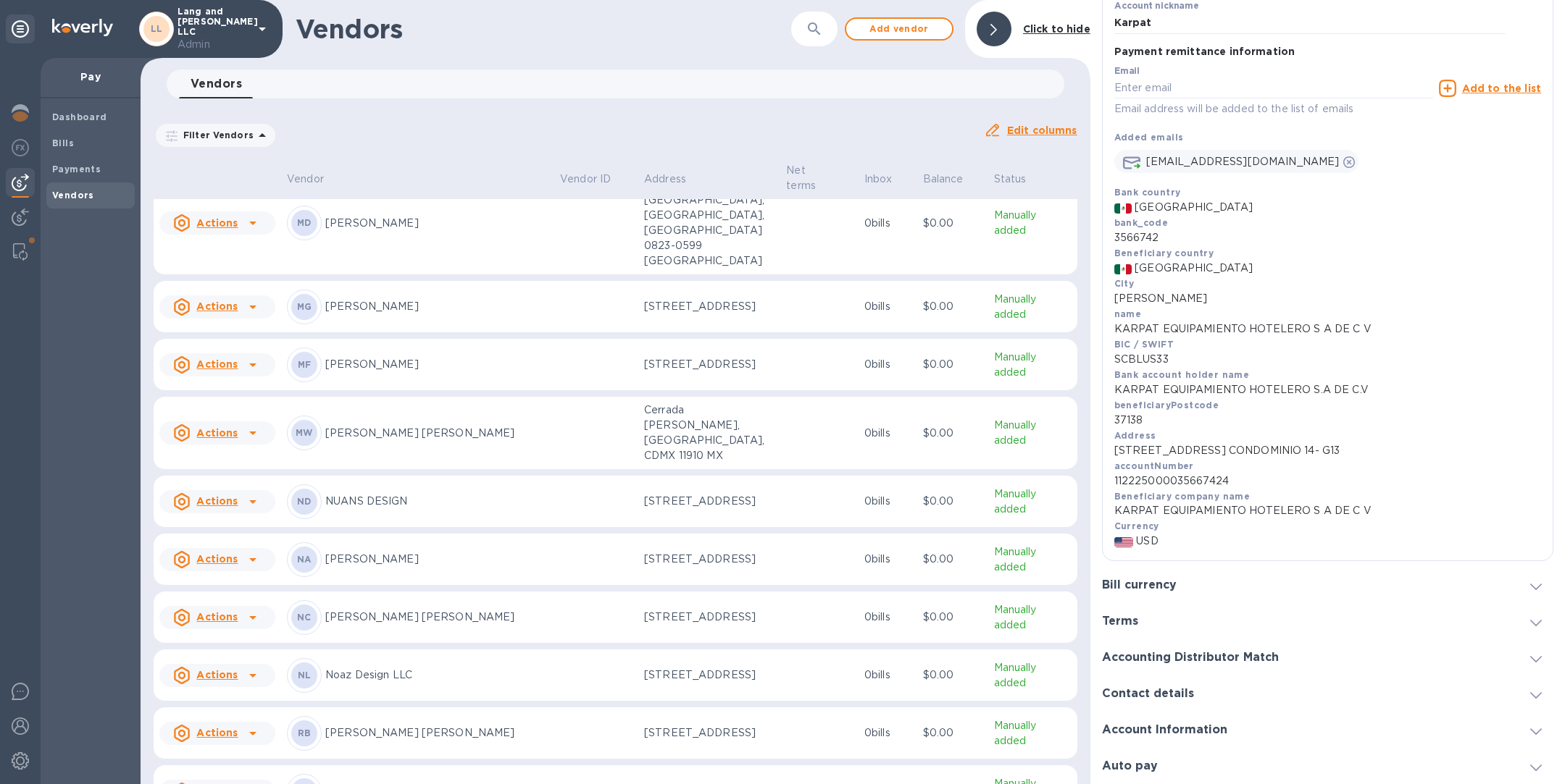
click at [462, 441] on p "[PERSON_NAME] [PERSON_NAME]" at bounding box center [436, 434] width 223 height 15
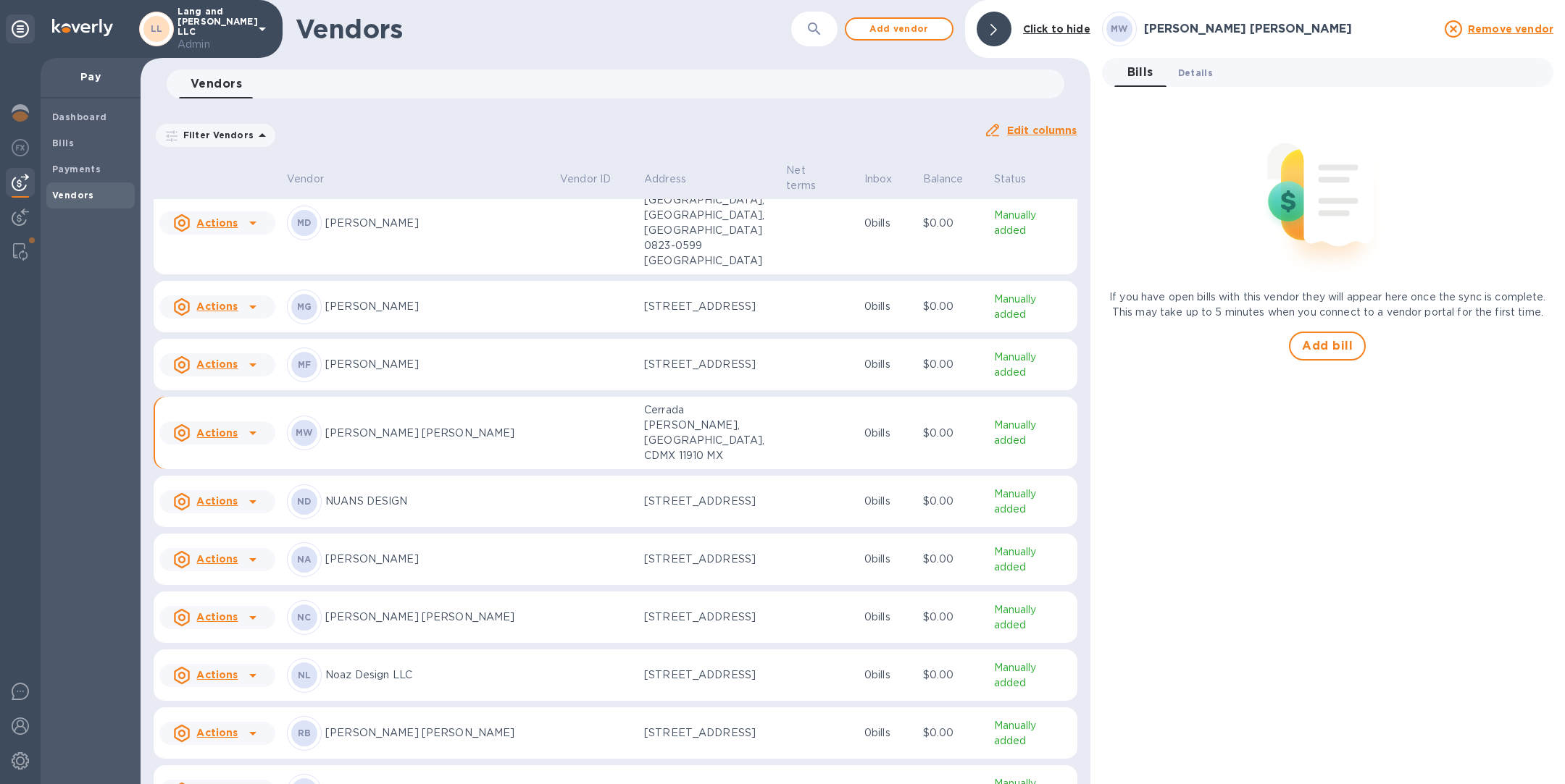
click at [1196, 63] on button "Details 0" at bounding box center [1195, 72] width 58 height 29
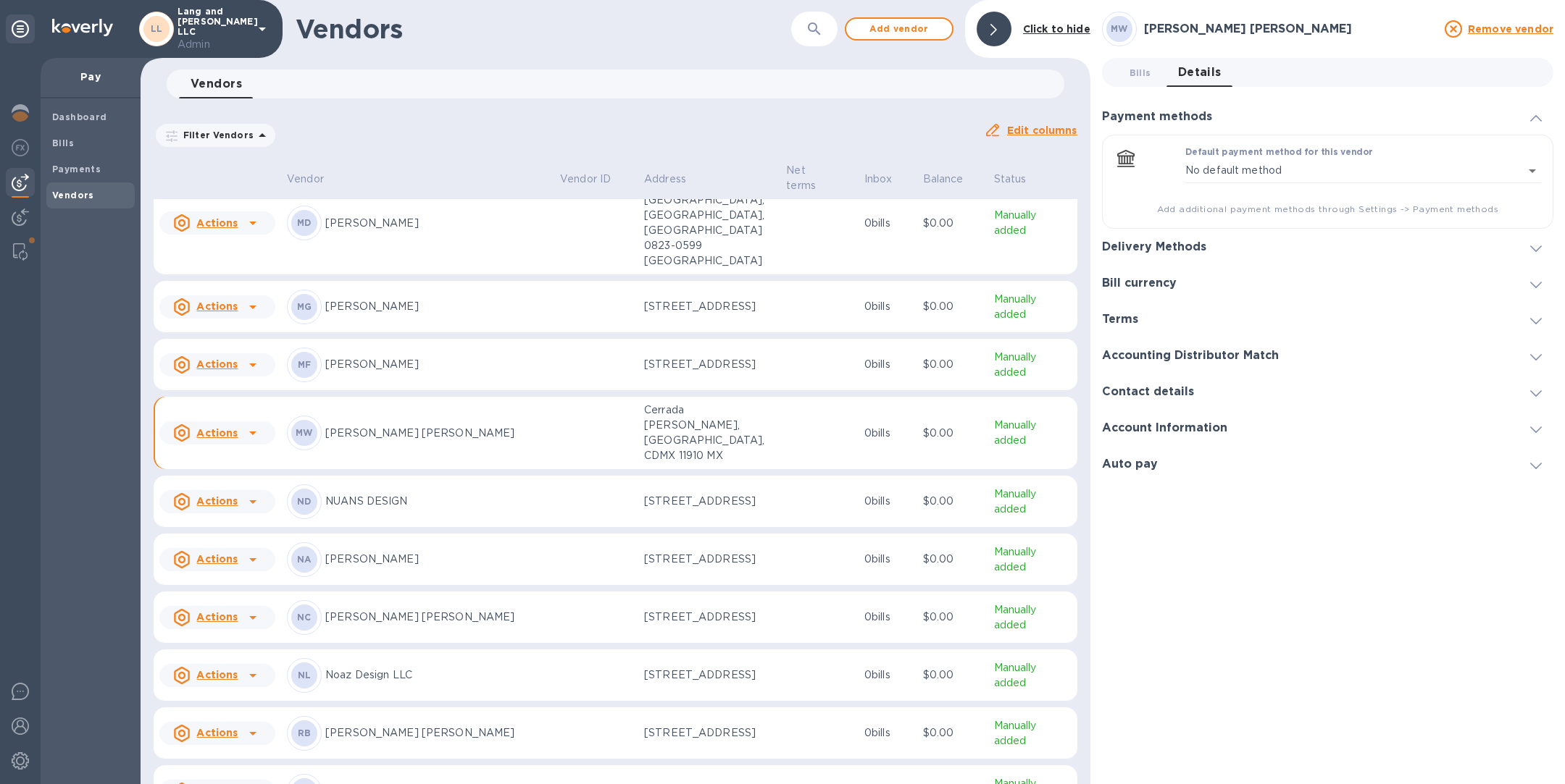
click at [1196, 247] on h3 "Delivery Methods" at bounding box center [1154, 247] width 104 height 14
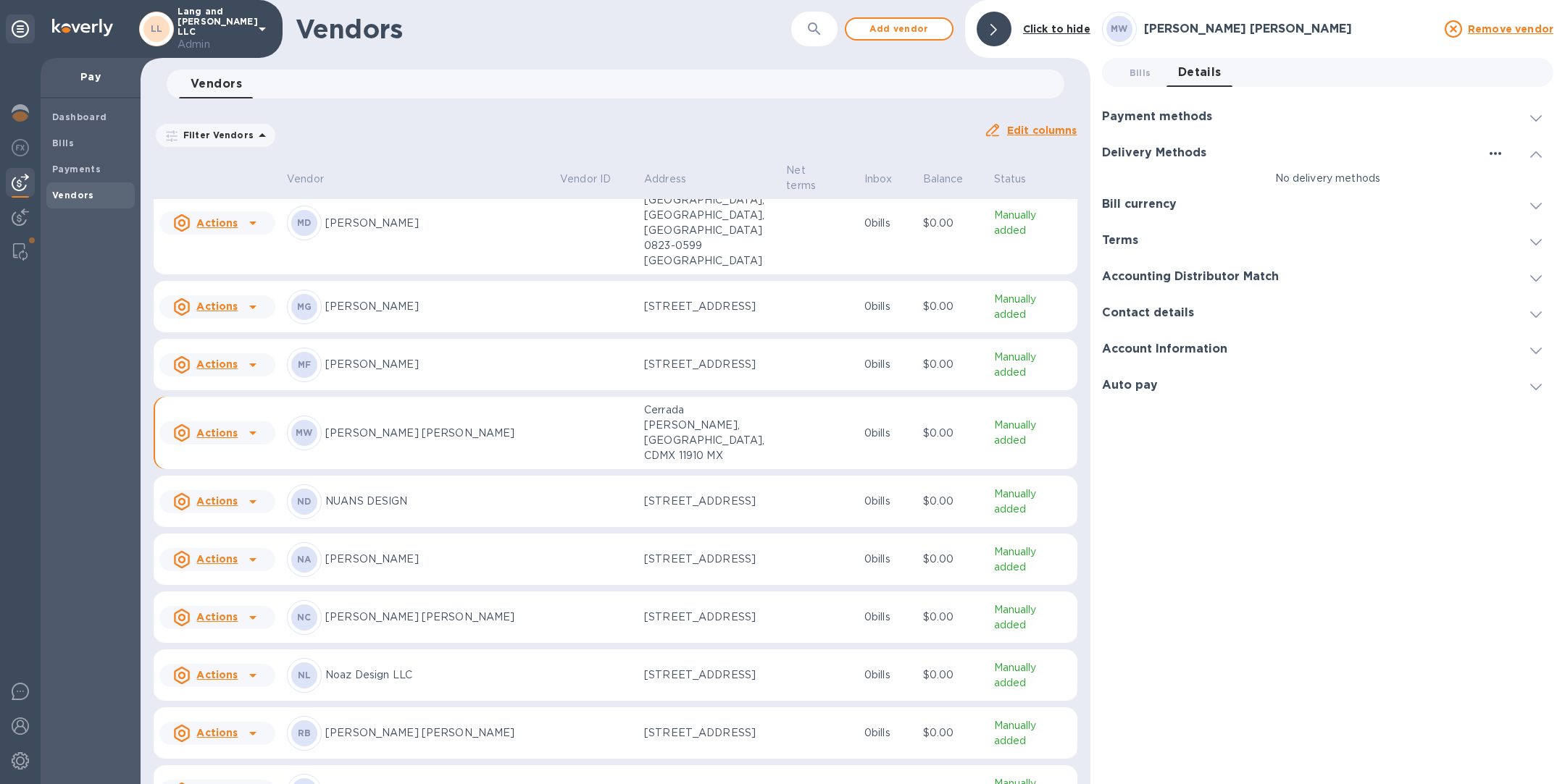
click at [1500, 147] on icon "button" at bounding box center [1495, 153] width 17 height 17
click at [1504, 189] on li "Add new" at bounding box center [1513, 182] width 82 height 46
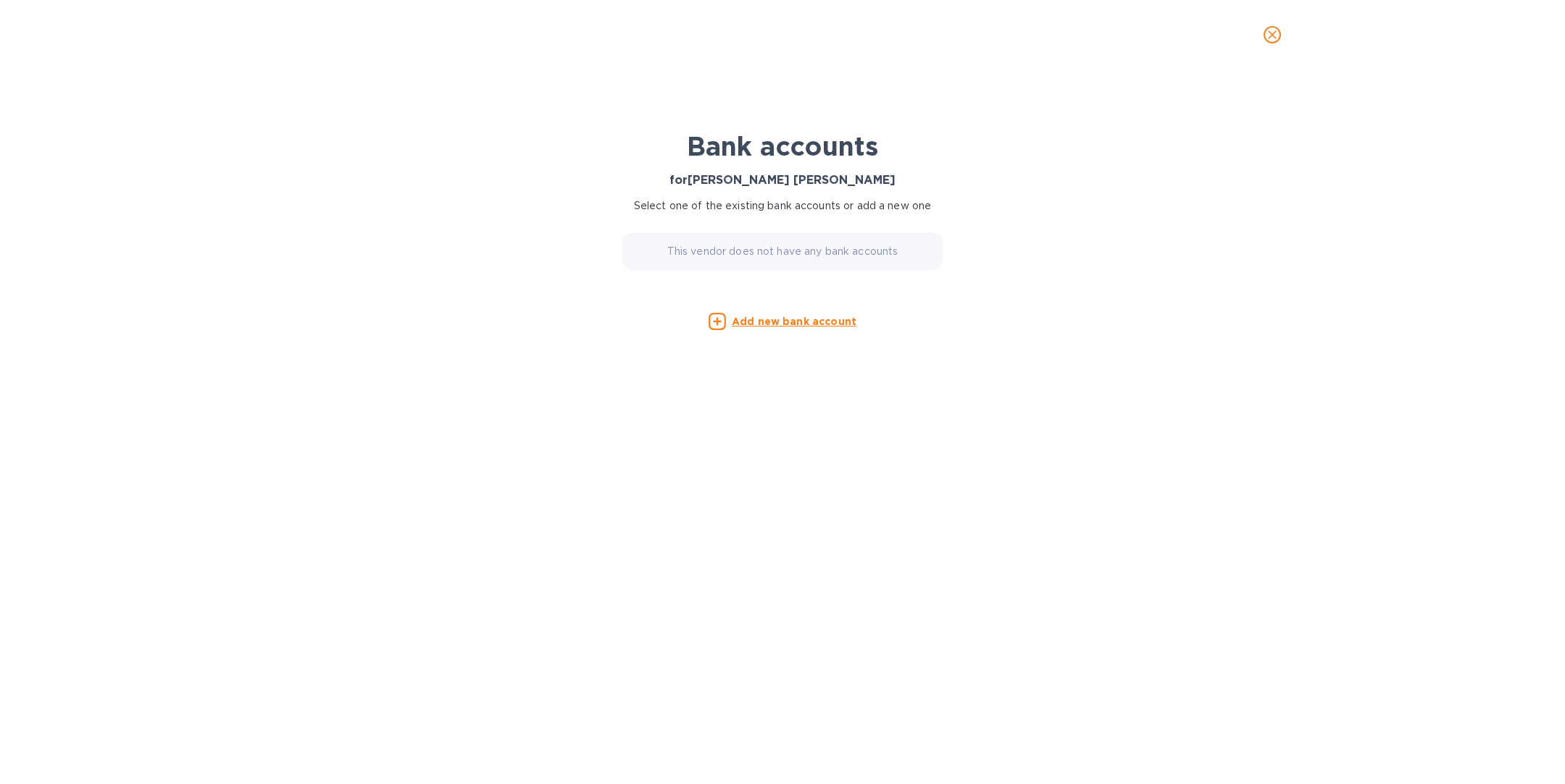
click at [752, 326] on u "Add new bank account" at bounding box center [794, 321] width 125 height 11
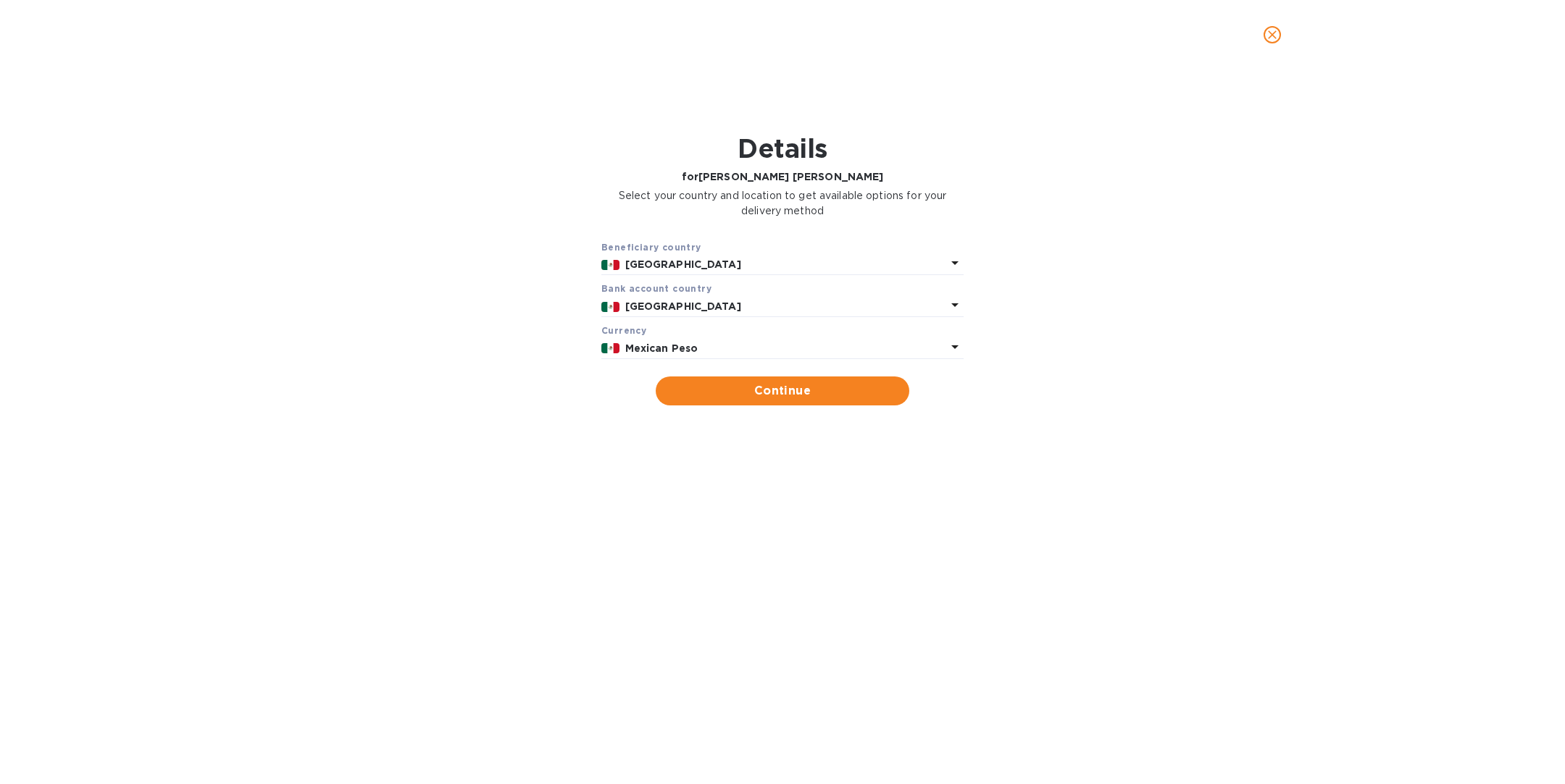
click at [1262, 32] on button "close" at bounding box center [1271, 34] width 35 height 35
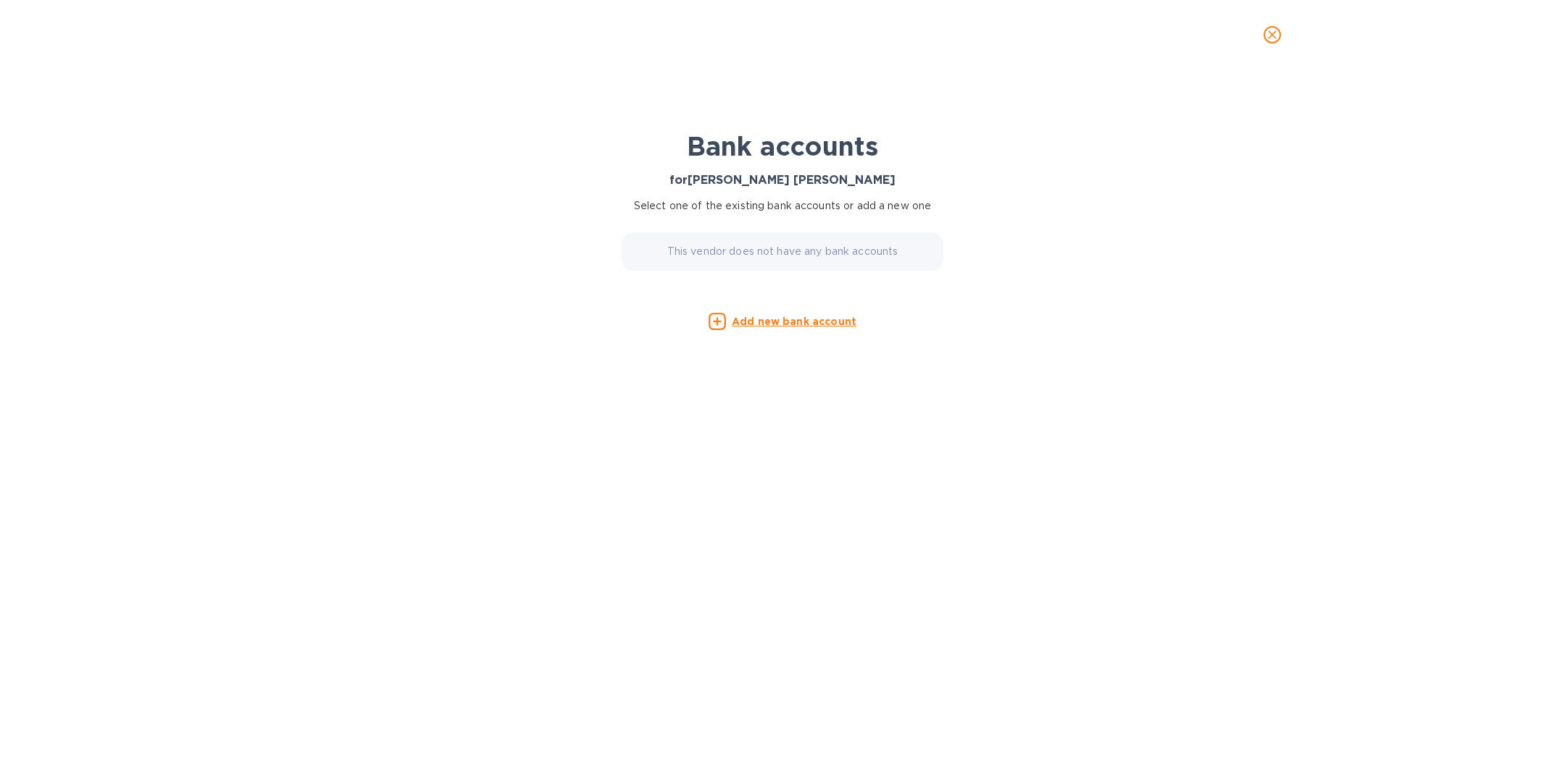
click at [1279, 30] on icon "close" at bounding box center [1271, 34] width 14 height 14
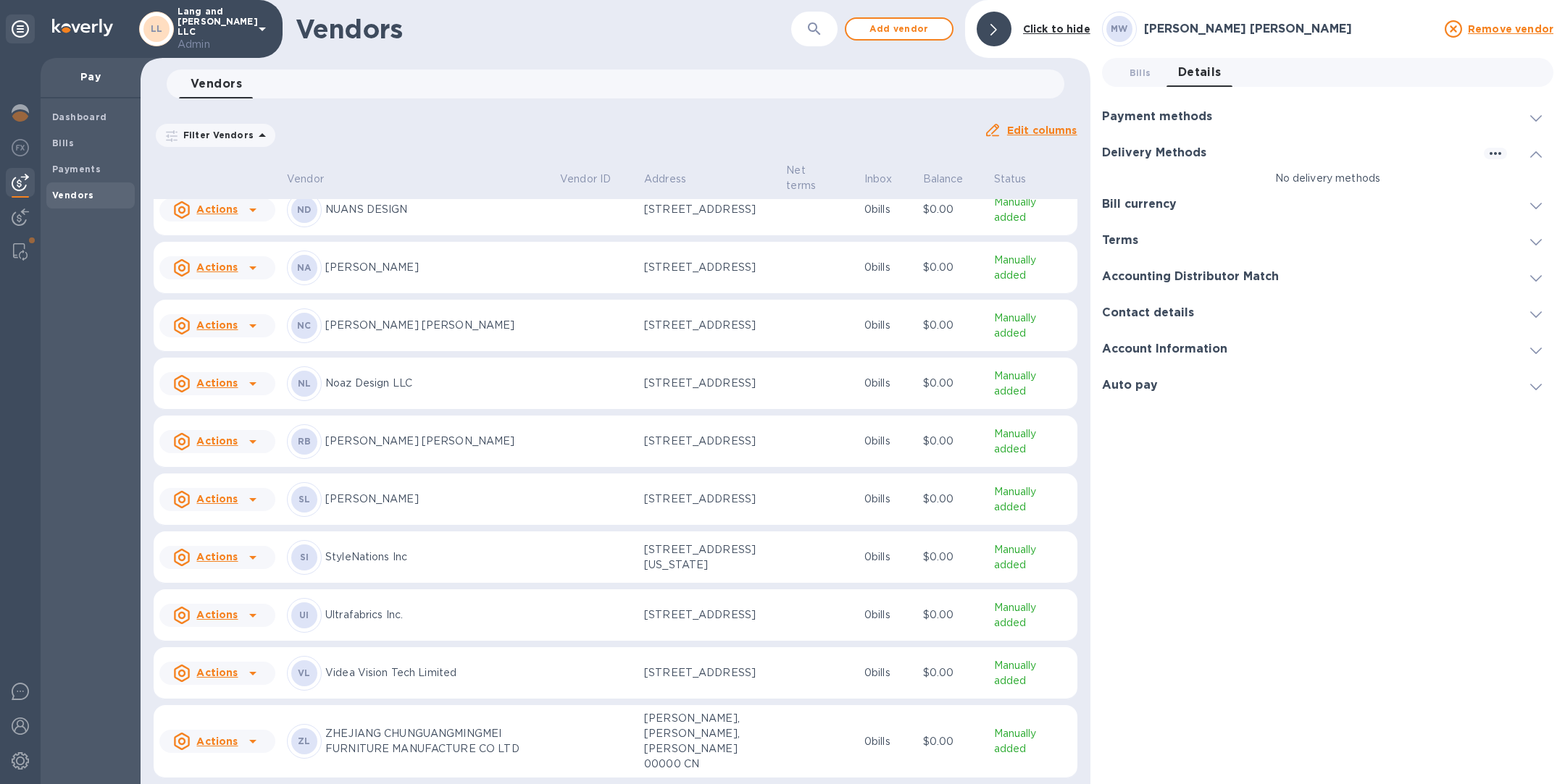
scroll to position [1942, 0]
